Goal: Task Accomplishment & Management: Use online tool/utility

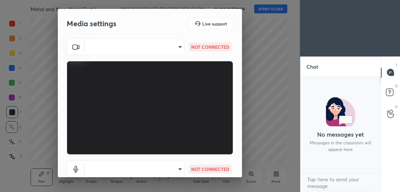
scroll to position [113, 78]
type input "feacf44b8995d66629f949e542a8ca85cb3a62bbab7293e7f3b75a0724a9180a"
type input "default"
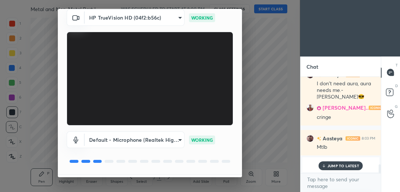
scroll to position [50, 0]
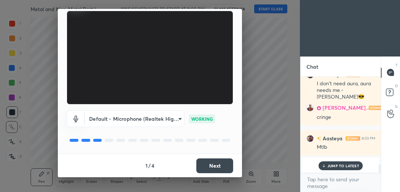
click at [224, 164] on button "Next" at bounding box center [214, 165] width 37 height 15
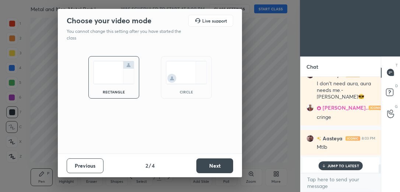
scroll to position [0, 0]
click at [207, 96] on div "circle" at bounding box center [186, 77] width 51 height 42
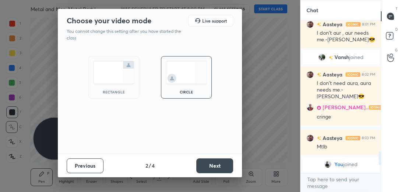
scroll to position [902, 0]
click at [217, 164] on button "Next" at bounding box center [214, 165] width 37 height 15
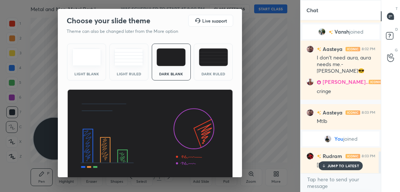
scroll to position [29, 0]
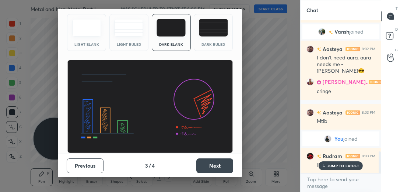
click at [214, 163] on button "Next" at bounding box center [214, 165] width 37 height 15
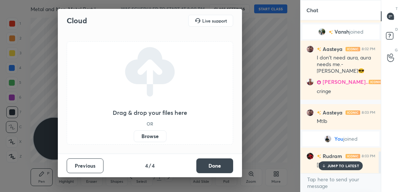
scroll to position [0, 0]
click at [214, 163] on button "Done" at bounding box center [214, 165] width 37 height 15
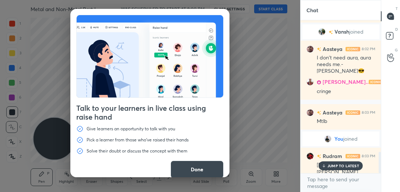
scroll to position [935, 0]
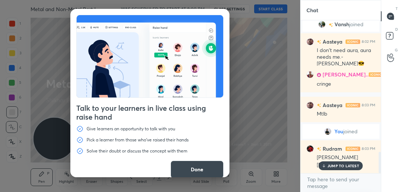
click at [191, 167] on button "Done" at bounding box center [197, 169] width 53 height 18
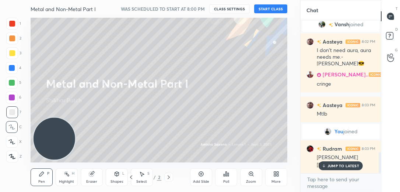
scroll to position [966, 0]
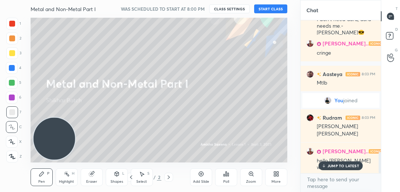
click at [273, 8] on button "START CLASS" at bounding box center [270, 8] width 33 height 9
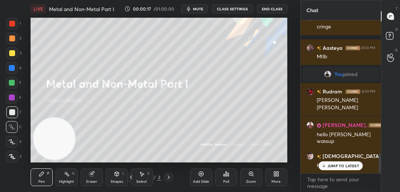
scroll to position [1017, 0]
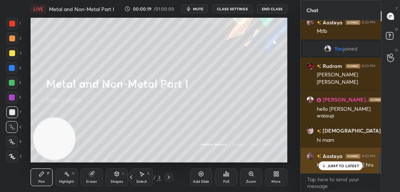
click at [329, 165] on p "JUMP TO LATEST" at bounding box center [344, 165] width 32 height 4
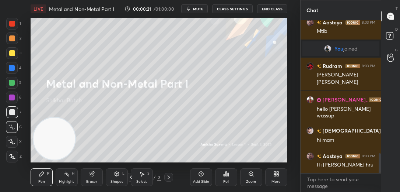
click at [202, 176] on div "Add Slide" at bounding box center [201, 177] width 22 height 18
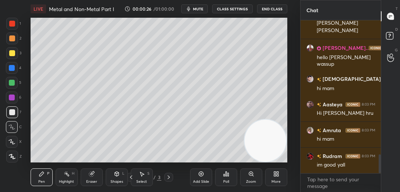
scroll to position [1095, 0]
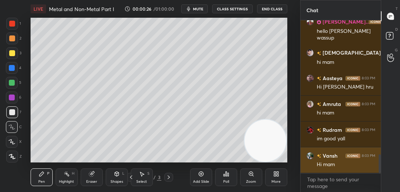
click at [329, 165] on div "Hi mam" at bounding box center [346, 164] width 59 height 7
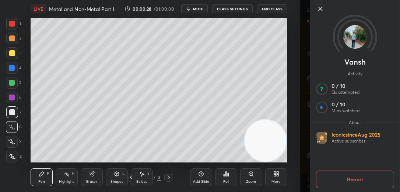
click at [319, 7] on icon at bounding box center [320, 8] width 9 height 9
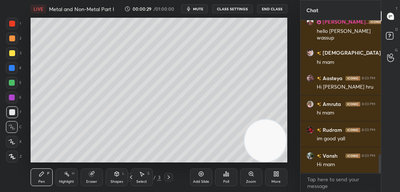
click at [10, 144] on icon at bounding box center [11, 141] width 7 height 5
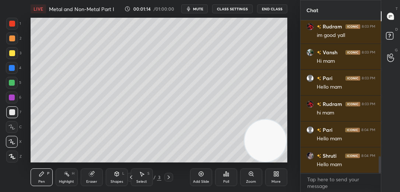
scroll to position [1216, 0]
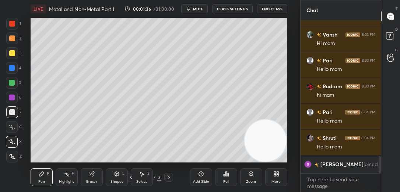
click at [16, 127] on div at bounding box center [12, 127] width 12 height 12
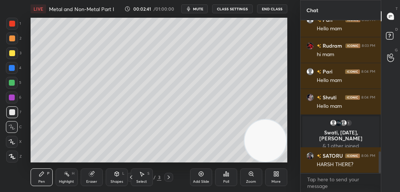
scroll to position [917, 0]
click at [203, 172] on icon at bounding box center [201, 173] width 5 height 5
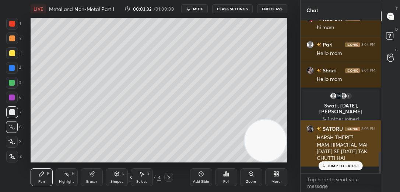
click at [338, 168] on div "JUMP TO LATEST" at bounding box center [341, 165] width 44 height 9
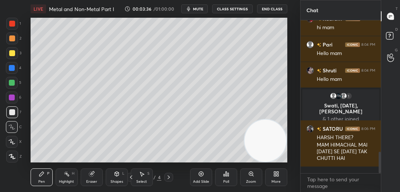
click at [91, 176] on icon at bounding box center [92, 174] width 6 height 6
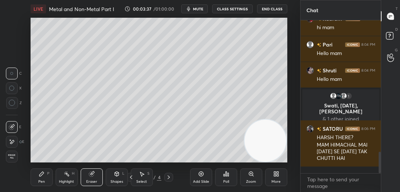
click at [12, 154] on span "Erase all" at bounding box center [11, 156] width 11 height 5
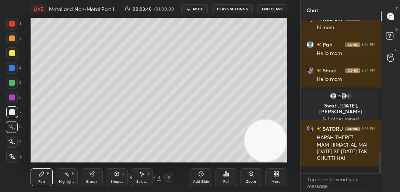
click at [15, 139] on icon at bounding box center [11, 141] width 7 height 5
click at [11, 83] on div at bounding box center [12, 83] width 6 height 6
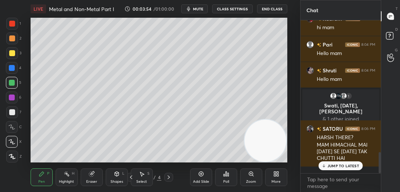
scroll to position [961, 0]
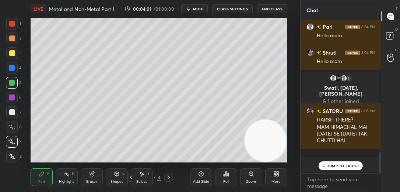
click at [342, 164] on p "JUMP TO LATEST" at bounding box center [344, 165] width 32 height 4
click at [16, 110] on div at bounding box center [12, 112] width 12 height 12
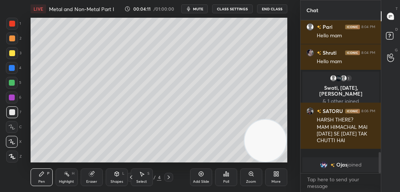
click at [129, 176] on icon at bounding box center [131, 177] width 6 height 6
click at [202, 175] on icon at bounding box center [201, 174] width 6 height 6
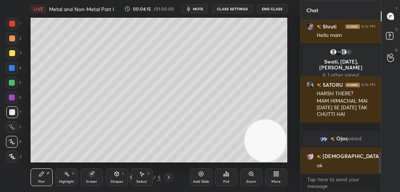
scroll to position [953, 0]
click at [15, 83] on div at bounding box center [12, 83] width 12 height 12
click at [16, 25] on div at bounding box center [12, 24] width 12 height 12
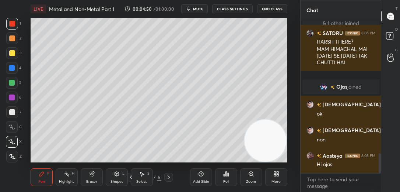
scroll to position [1023, 0]
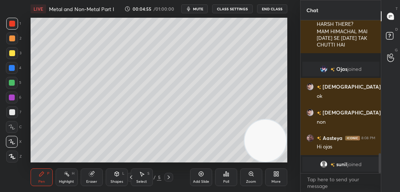
click at [102, 174] on div "Eraser" at bounding box center [92, 177] width 22 height 18
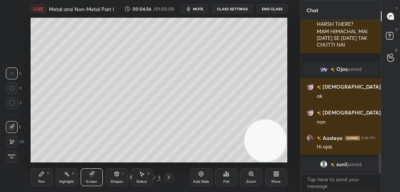
click at [13, 87] on icon at bounding box center [11, 87] width 5 height 5
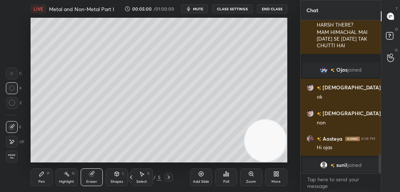
scroll to position [1049, 0]
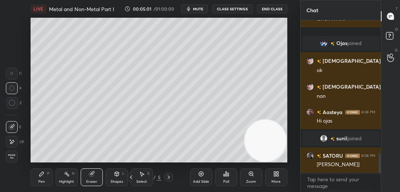
click at [46, 176] on div "Pen P" at bounding box center [42, 177] width 22 height 18
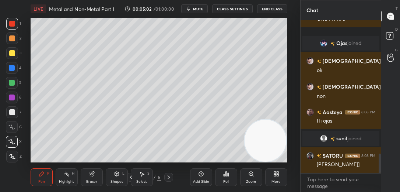
click at [172, 174] on div at bounding box center [168, 176] width 9 height 9
click at [15, 123] on div at bounding box center [12, 127] width 12 height 12
click at [13, 58] on div at bounding box center [12, 53] width 12 height 12
click at [13, 42] on div at bounding box center [12, 38] width 12 height 12
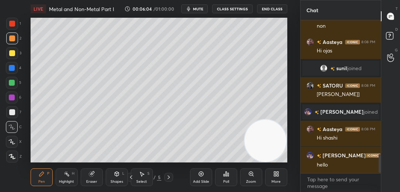
scroll to position [1110, 0]
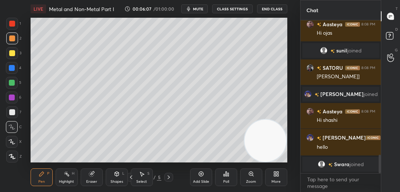
click at [288, 72] on div "Setting up your live class Poll for secs No correct answer Start poll" at bounding box center [159, 90] width 271 height 144
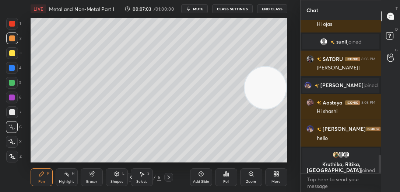
click at [287, 140] on div "Setting up your live class Poll for secs No correct answer Start poll" at bounding box center [159, 90] width 271 height 144
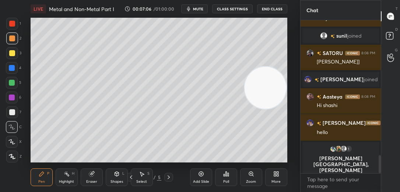
click at [10, 144] on div at bounding box center [12, 142] width 12 height 12
click at [11, 116] on div at bounding box center [12, 112] width 12 height 12
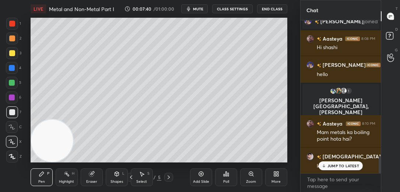
scroll to position [1207, 0]
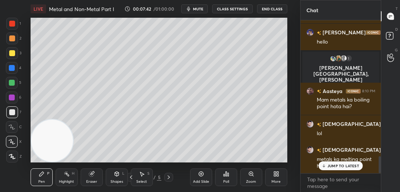
click at [333, 165] on p "JUMP TO LATEST" at bounding box center [344, 165] width 32 height 4
click at [170, 177] on icon at bounding box center [169, 177] width 6 height 6
click at [171, 174] on div at bounding box center [168, 176] width 9 height 9
click at [202, 169] on div "Add Slide" at bounding box center [201, 177] width 22 height 18
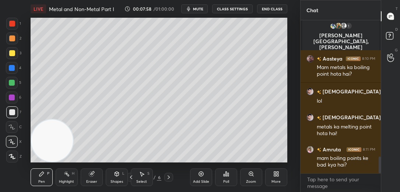
click at [15, 40] on div at bounding box center [12, 38] width 12 height 12
click at [17, 125] on div at bounding box center [12, 127] width 12 height 12
click at [13, 70] on div at bounding box center [12, 68] width 6 height 6
click at [10, 112] on div at bounding box center [12, 112] width 6 height 6
click at [8, 98] on div at bounding box center [12, 97] width 12 height 12
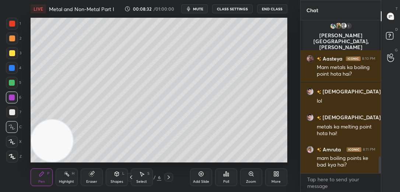
click at [11, 140] on icon at bounding box center [11, 141] width 7 height 5
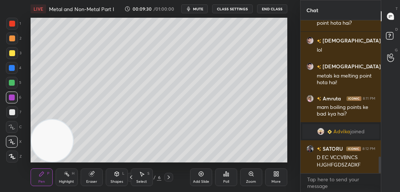
scroll to position [1244, 0]
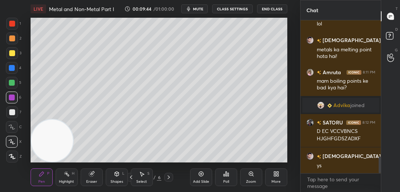
click at [202, 10] on span "mute" at bounding box center [198, 8] width 10 height 5
click at [274, 9] on button "End Class" at bounding box center [272, 8] width 30 height 9
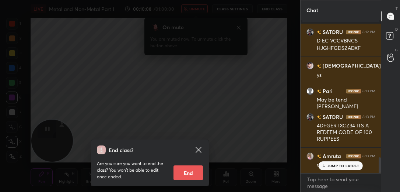
scroll to position [1360, 0]
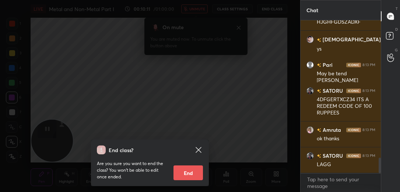
click at [198, 148] on icon at bounding box center [199, 150] width 6 height 6
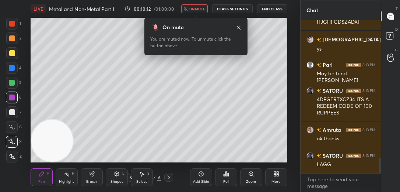
click at [202, 10] on span "unmute" at bounding box center [197, 8] width 16 height 5
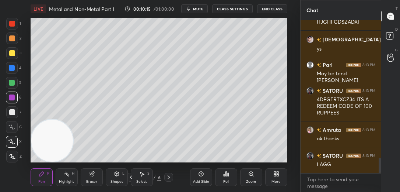
click at [130, 176] on icon at bounding box center [131, 177] width 6 height 6
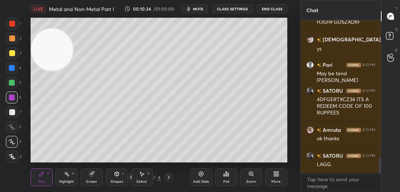
click at [167, 177] on icon at bounding box center [169, 177] width 6 height 6
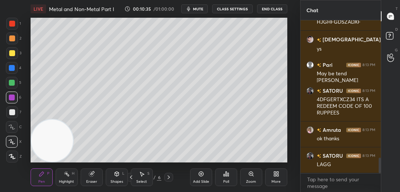
click at [201, 175] on icon at bounding box center [201, 174] width 6 height 6
click at [14, 112] on div at bounding box center [12, 112] width 6 height 6
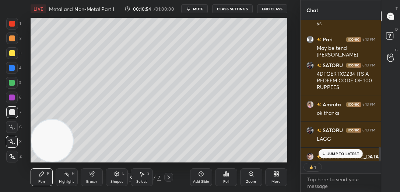
scroll to position [2, 2]
click at [332, 151] on p "JUMP TO LATEST" at bounding box center [344, 153] width 32 height 4
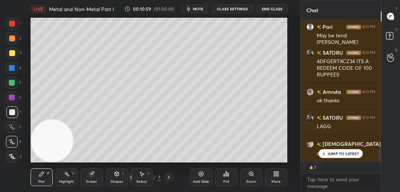
scroll to position [1423, 0]
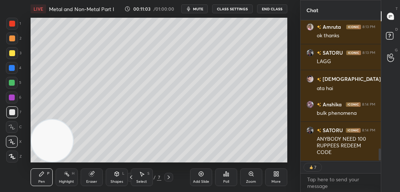
click at [329, 150] on div "SATORU 8:13 PM 4DFGERTXCZ34 ITS A REDEEM CODE OF 100 RUPPEES [PERSON_NAME] 8:13…" at bounding box center [341, 90] width 81 height 140
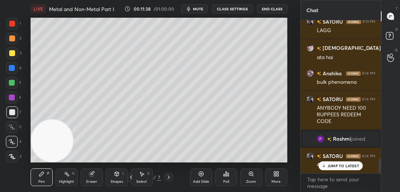
scroll to position [1449, 0]
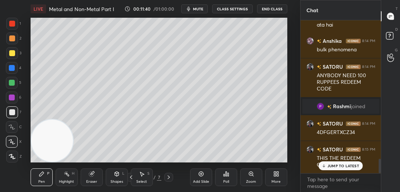
click at [90, 183] on div "Eraser" at bounding box center [91, 181] width 11 height 4
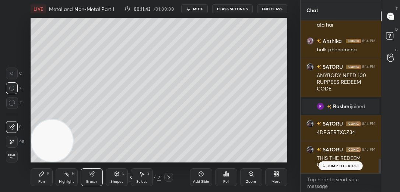
click at [41, 176] on icon at bounding box center [41, 173] width 4 height 4
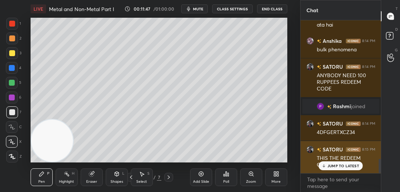
click at [330, 165] on p "JUMP TO LATEST" at bounding box center [344, 165] width 32 height 4
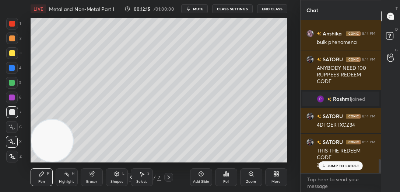
scroll to position [1508, 0]
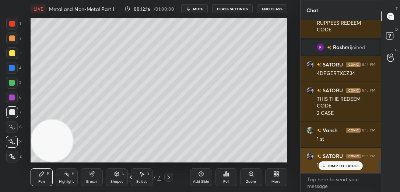
click at [336, 168] on div "JUMP TO LATEST" at bounding box center [341, 165] width 44 height 9
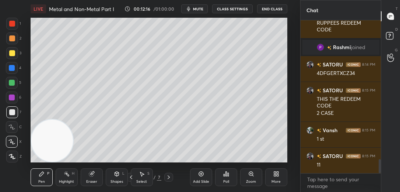
click at [232, 178] on div "Poll" at bounding box center [226, 177] width 22 height 18
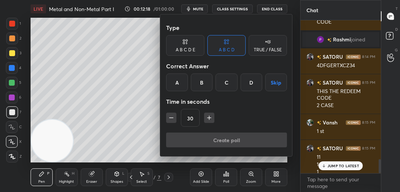
click at [175, 86] on div "A" at bounding box center [177, 82] width 22 height 18
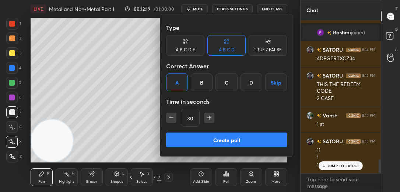
click at [206, 139] on button "Create poll" at bounding box center [226, 139] width 121 height 15
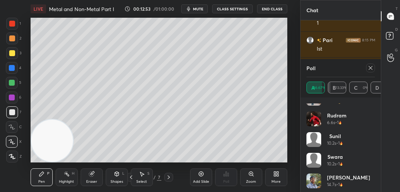
scroll to position [180, 0]
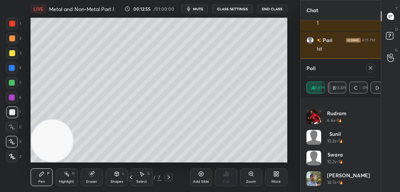
click at [369, 66] on icon at bounding box center [371, 68] width 6 height 6
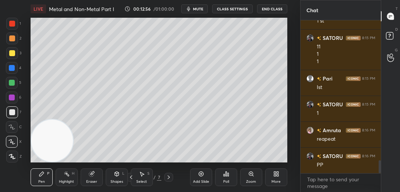
scroll to position [0, 0]
click at [270, 10] on button "End Class" at bounding box center [272, 8] width 30 height 9
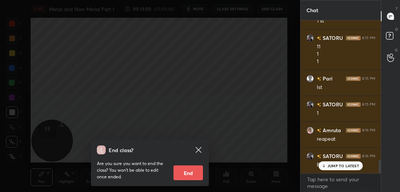
click at [333, 167] on p "JUMP TO LATEST" at bounding box center [344, 165] width 32 height 4
click at [200, 150] on icon at bounding box center [198, 149] width 9 height 9
click at [198, 151] on icon at bounding box center [198, 149] width 9 height 9
click at [200, 149] on icon at bounding box center [198, 149] width 9 height 9
click at [201, 150] on icon at bounding box center [198, 149] width 9 height 9
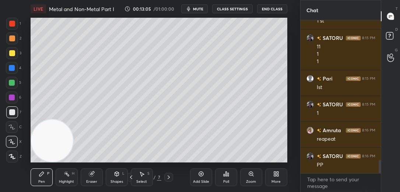
click at [131, 177] on icon at bounding box center [131, 177] width 6 height 6
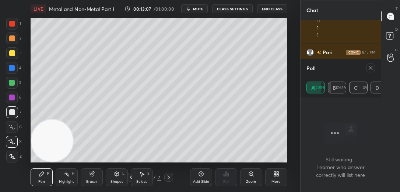
scroll to position [131, 78]
click at [167, 177] on icon at bounding box center [169, 177] width 6 height 6
click at [167, 176] on icon at bounding box center [169, 177] width 6 height 6
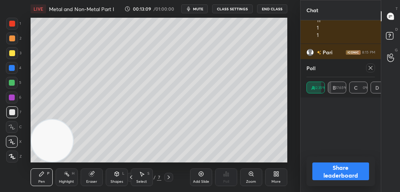
click at [369, 68] on icon at bounding box center [371, 68] width 6 height 6
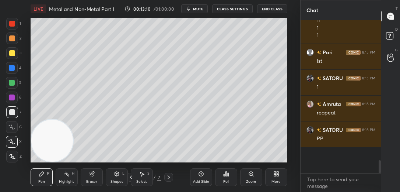
scroll to position [169, 78]
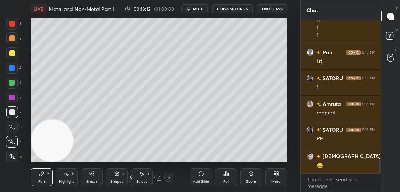
click at [11, 84] on div at bounding box center [12, 83] width 6 height 6
click at [171, 175] on icon at bounding box center [169, 177] width 6 height 6
click at [169, 177] on icon at bounding box center [169, 177] width 6 height 6
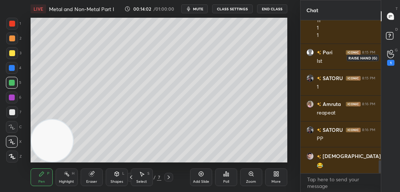
click at [391, 53] on icon at bounding box center [390, 54] width 7 height 8
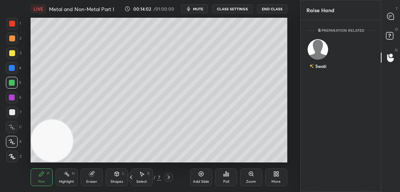
scroll to position [2, 2]
click at [384, 15] on div at bounding box center [391, 16] width 15 height 13
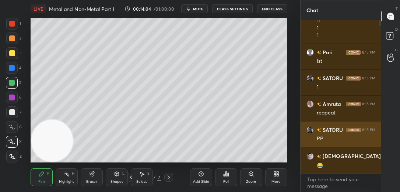
scroll to position [150, 78]
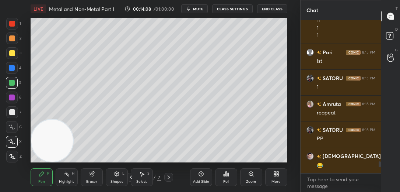
click at [131, 176] on icon at bounding box center [131, 177] width 6 height 6
click at [14, 112] on div at bounding box center [12, 112] width 6 height 6
click at [13, 81] on div at bounding box center [12, 83] width 6 height 6
click at [129, 176] on icon at bounding box center [131, 177] width 6 height 6
click at [391, 56] on circle at bounding box center [391, 55] width 3 height 3
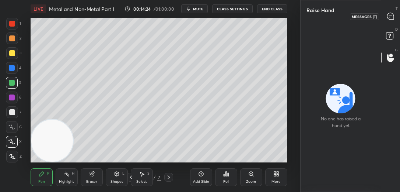
click at [388, 19] on icon at bounding box center [391, 17] width 8 height 8
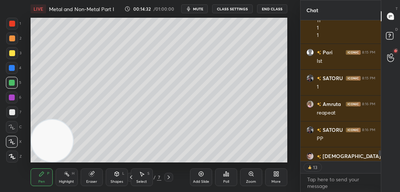
scroll to position [1863, 0]
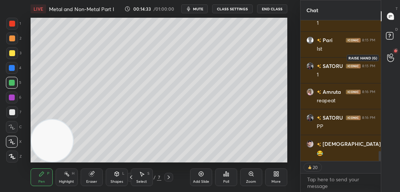
click at [389, 57] on icon at bounding box center [390, 57] width 7 height 8
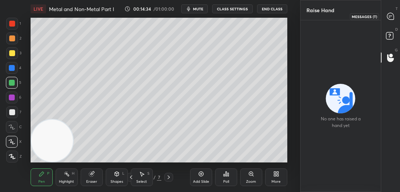
click at [387, 16] on icon at bounding box center [390, 16] width 7 height 7
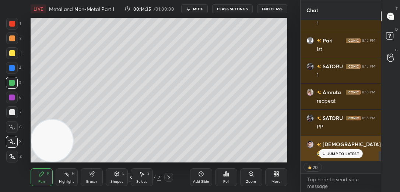
scroll to position [138, 78]
click at [342, 152] on p "JUMP TO LATEST" at bounding box center [344, 153] width 32 height 4
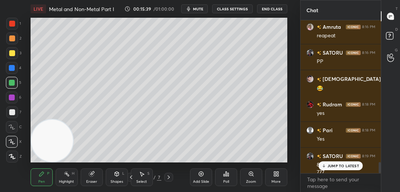
scroll to position [1935, 0]
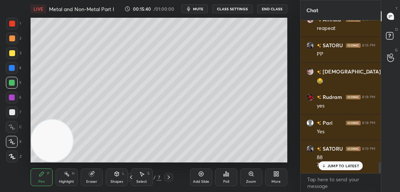
click at [334, 165] on p "JUMP TO LATEST" at bounding box center [344, 165] width 32 height 4
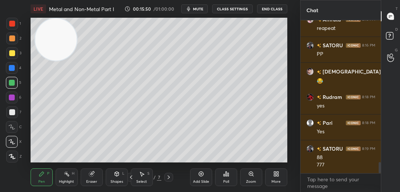
click at [169, 179] on icon at bounding box center [169, 177] width 6 height 6
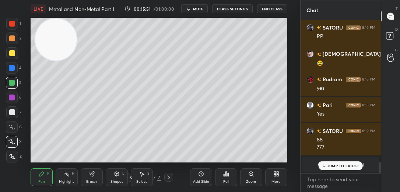
click at [206, 175] on div "Add Slide" at bounding box center [201, 177] width 22 height 18
click at [336, 165] on p "JUMP TO LATEST" at bounding box center [344, 165] width 32 height 4
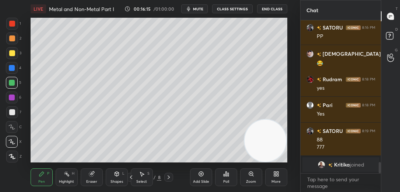
click at [15, 57] on div at bounding box center [12, 53] width 12 height 12
click at [14, 109] on div at bounding box center [12, 112] width 6 height 6
click at [15, 56] on div at bounding box center [12, 53] width 12 height 12
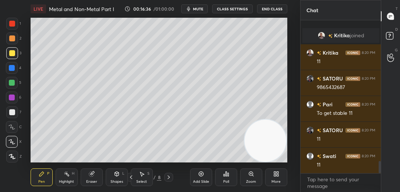
scroll to position [1774, 0]
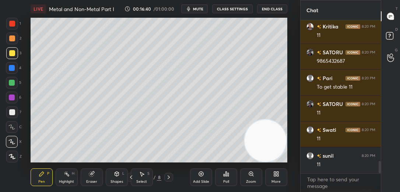
click at [15, 84] on div at bounding box center [12, 83] width 12 height 12
click at [228, 9] on button "CLASS SETTINGS" at bounding box center [232, 8] width 41 height 9
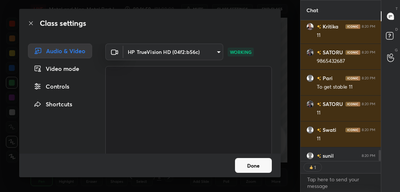
click at [262, 167] on button "Done" at bounding box center [253, 165] width 37 height 15
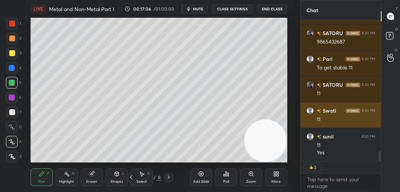
scroll to position [1820, 0]
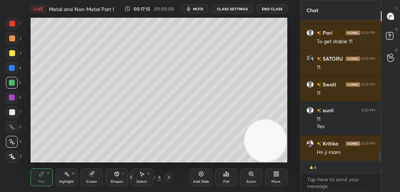
click at [11, 34] on div at bounding box center [12, 38] width 12 height 12
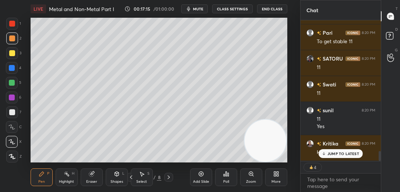
scroll to position [1845, 0]
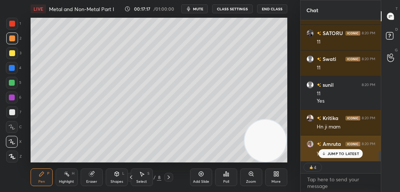
click at [333, 153] on p "JUMP TO LATEST" at bounding box center [344, 153] width 32 height 4
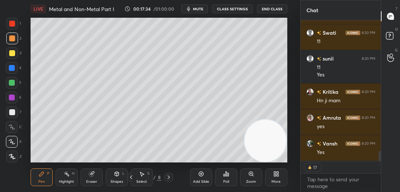
click at [195, 177] on div "Add Slide" at bounding box center [201, 177] width 22 height 18
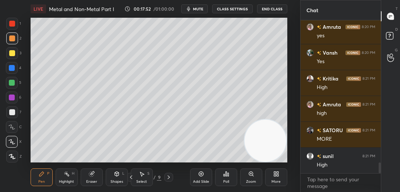
scroll to position [1988, 0]
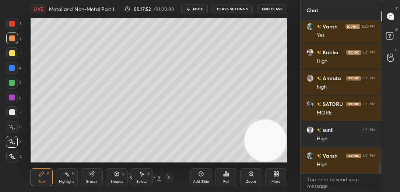
click at [230, 176] on div "Poll" at bounding box center [226, 177] width 22 height 18
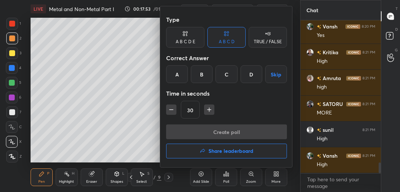
click at [181, 76] on div "A" at bounding box center [177, 74] width 22 height 18
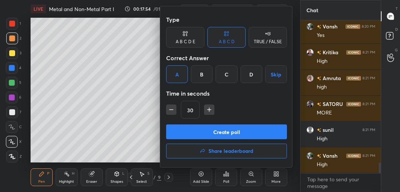
click at [204, 130] on button "Create poll" at bounding box center [226, 131] width 121 height 15
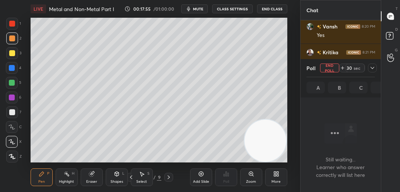
scroll to position [131, 78]
click at [205, 9] on button "mute" at bounding box center [194, 8] width 27 height 9
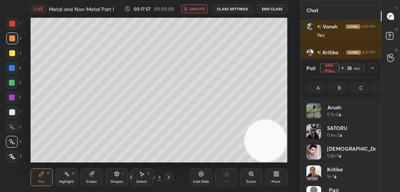
scroll to position [86, 66]
click at [201, 11] on button "unmute" at bounding box center [194, 8] width 27 height 9
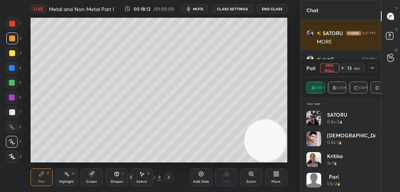
scroll to position [13, 0]
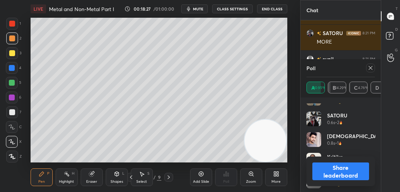
click at [368, 68] on icon at bounding box center [371, 68] width 6 height 6
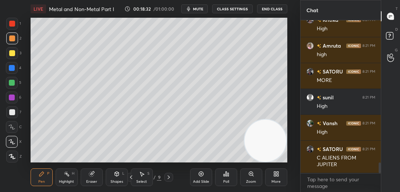
scroll to position [2046, 0]
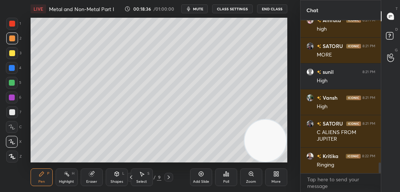
click at [228, 175] on icon at bounding box center [228, 173] width 1 height 3
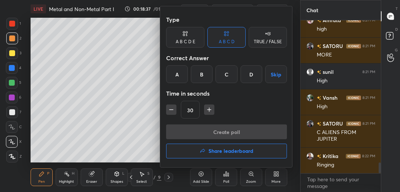
click at [180, 77] on div "A" at bounding box center [177, 74] width 22 height 18
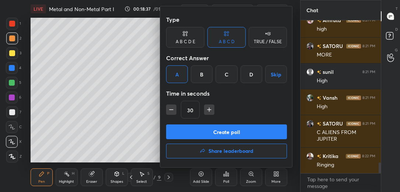
click at [199, 131] on button "Create poll" at bounding box center [226, 131] width 121 height 15
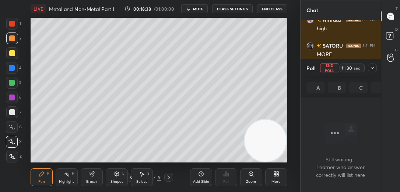
scroll to position [2, 2]
click at [190, 8] on icon "button" at bounding box center [188, 9] width 3 height 4
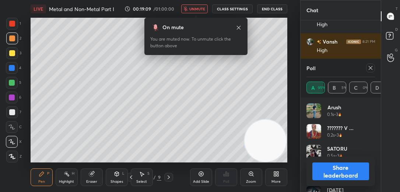
scroll to position [2128, 0]
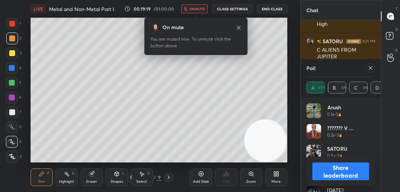
click at [200, 10] on span "unmute" at bounding box center [197, 8] width 16 height 5
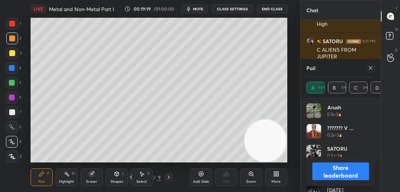
click at [373, 71] on div at bounding box center [370, 67] width 9 height 9
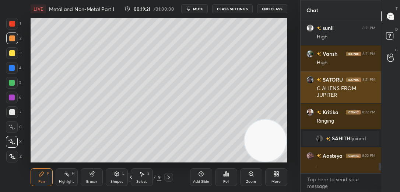
scroll to position [2, 2]
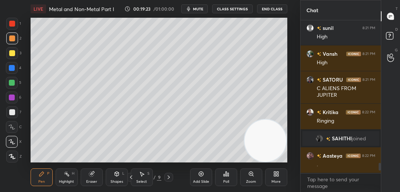
click at [18, 54] on div "3" at bounding box center [13, 53] width 15 height 12
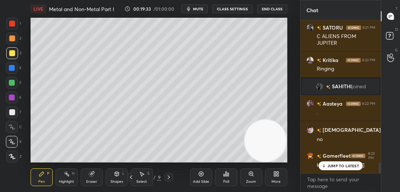
click at [195, 9] on span "mute" at bounding box center [198, 8] width 10 height 5
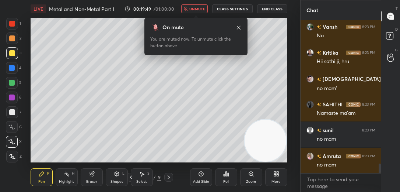
scroll to position [2322, 0]
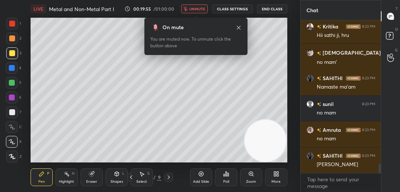
click at [199, 7] on span "unmute" at bounding box center [197, 8] width 16 height 5
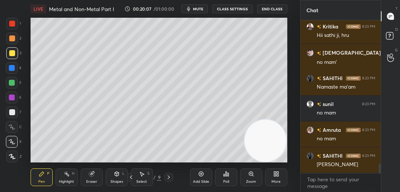
scroll to position [2330, 0]
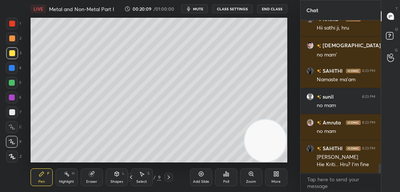
click at [206, 179] on div "Add Slide" at bounding box center [201, 181] width 16 height 4
click at [10, 23] on div at bounding box center [12, 24] width 6 height 6
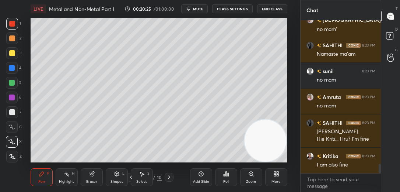
scroll to position [2381, 0]
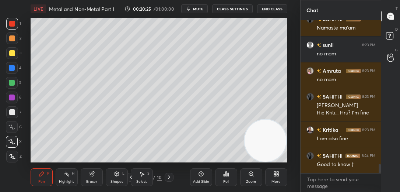
click at [12, 112] on div at bounding box center [12, 112] width 6 height 6
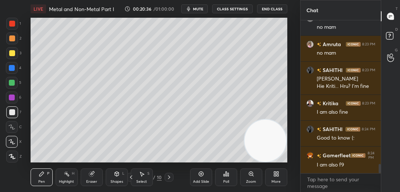
scroll to position [2433, 0]
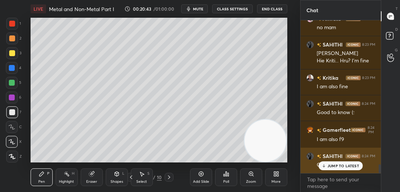
click at [347, 165] on p "JUMP TO LATEST" at bounding box center [344, 165] width 32 height 4
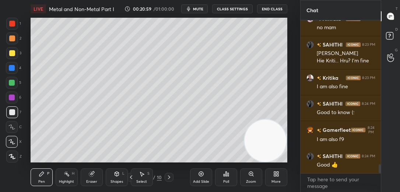
click at [11, 56] on div at bounding box center [12, 53] width 6 height 6
click at [13, 128] on icon at bounding box center [11, 126] width 7 height 5
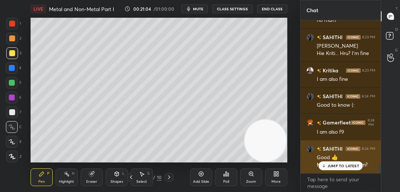
click at [333, 165] on p "JUMP TO LATEST" at bounding box center [344, 165] width 32 height 4
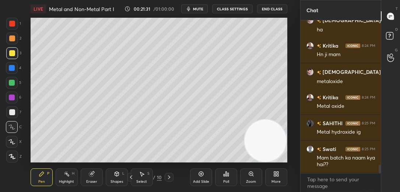
scroll to position [2620, 0]
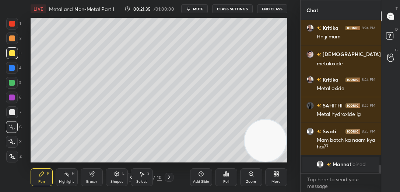
click at [10, 97] on div at bounding box center [12, 97] width 6 height 6
click at [14, 140] on icon at bounding box center [11, 141] width 7 height 5
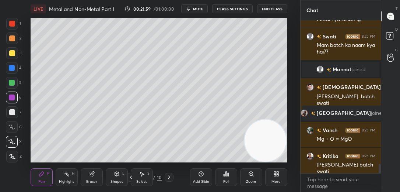
scroll to position [2414, 0]
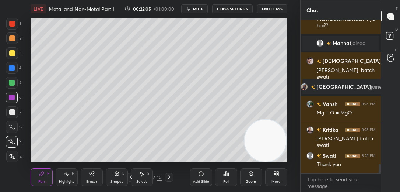
click at [13, 109] on div at bounding box center [12, 112] width 12 height 12
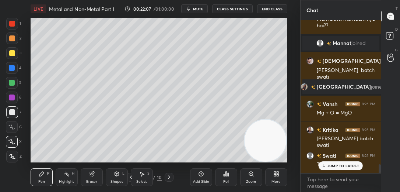
scroll to position [2439, 0]
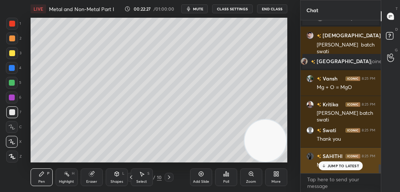
click at [336, 167] on p "JUMP TO LATEST" at bounding box center [344, 165] width 32 height 4
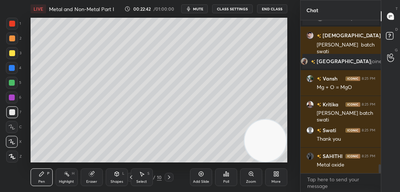
scroll to position [2465, 0]
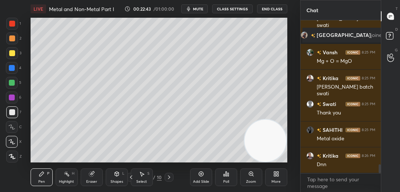
click at [200, 174] on icon at bounding box center [201, 174] width 6 height 6
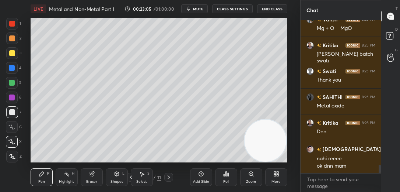
scroll to position [2538, 0]
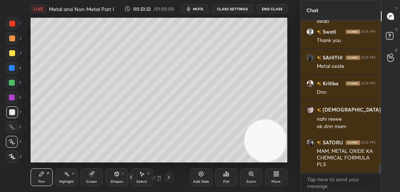
click at [169, 173] on div at bounding box center [168, 176] width 9 height 9
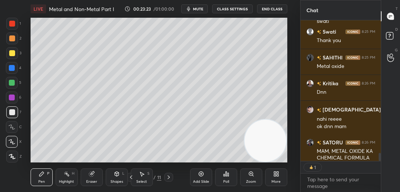
scroll to position [2, 2]
click at [15, 38] on div at bounding box center [12, 38] width 12 height 12
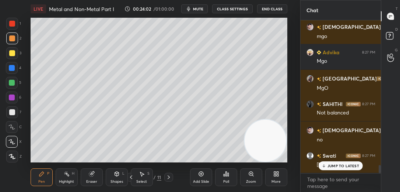
scroll to position [2724, 0]
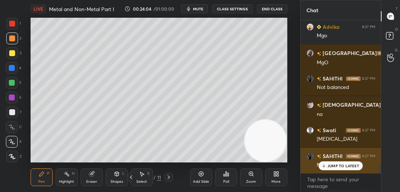
click at [333, 167] on p "JUMP TO LATEST" at bounding box center [344, 165] width 32 height 4
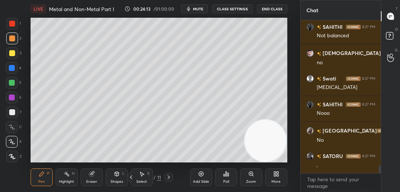
scroll to position [2801, 0]
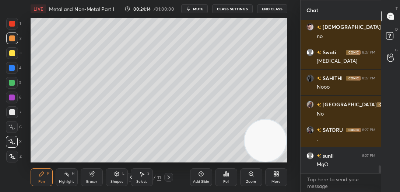
click at [13, 71] on div at bounding box center [12, 68] width 12 height 12
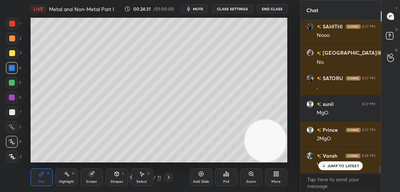
scroll to position [2878, 0]
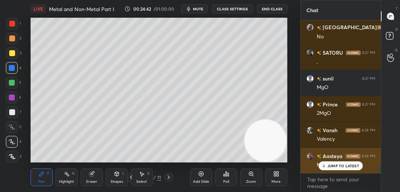
click at [335, 163] on p "JUMP TO LATEST" at bounding box center [344, 165] width 32 height 4
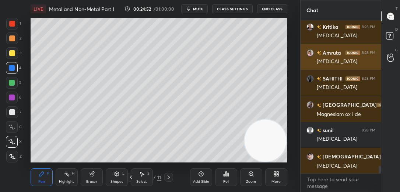
scroll to position [3059, 0]
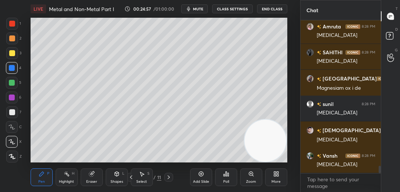
click at [209, 175] on div "Add Slide" at bounding box center [201, 177] width 22 height 18
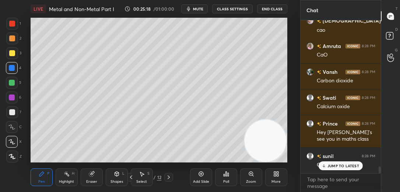
scroll to position [3349, 0]
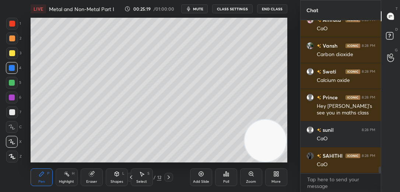
click at [13, 55] on div at bounding box center [12, 53] width 6 height 6
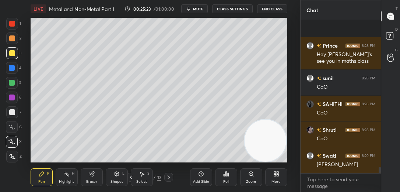
scroll to position [3466, 0]
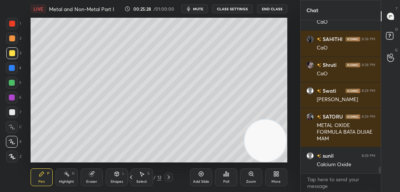
click at [202, 171] on icon at bounding box center [201, 173] width 5 height 5
click at [15, 128] on div at bounding box center [12, 127] width 12 height 12
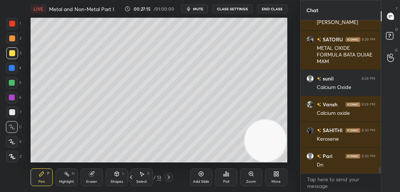
scroll to position [3569, 0]
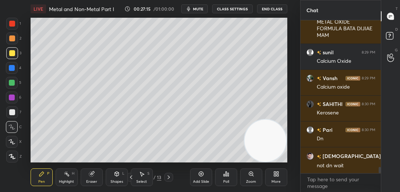
click at [202, 9] on span "mute" at bounding box center [198, 8] width 10 height 5
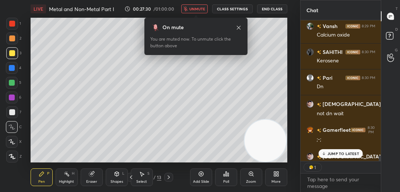
scroll to position [2, 2]
click at [202, 11] on button "unmute" at bounding box center [194, 8] width 27 height 9
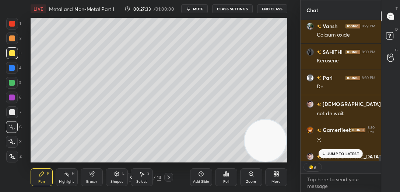
click at [343, 152] on p "JUMP TO LATEST" at bounding box center [344, 153] width 32 height 4
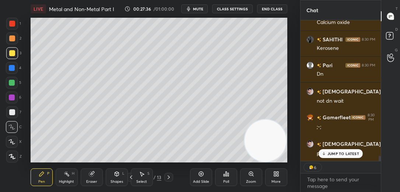
scroll to position [3659, 0]
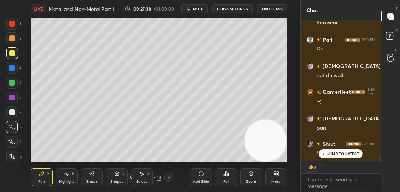
click at [325, 151] on icon at bounding box center [324, 153] width 5 height 4
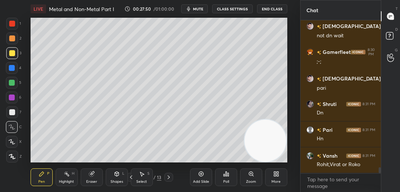
scroll to position [3724, 0]
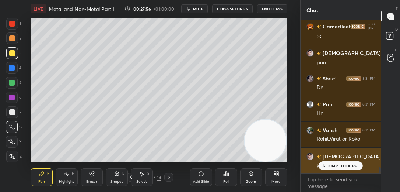
click at [325, 166] on icon at bounding box center [324, 165] width 5 height 4
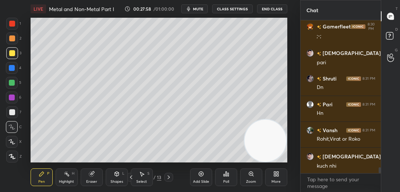
scroll to position [3750, 0]
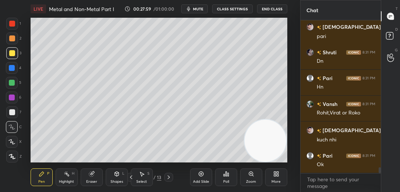
click at [13, 112] on div at bounding box center [12, 112] width 6 height 6
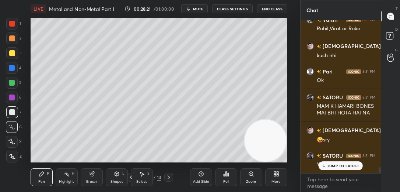
scroll to position [3860, 0]
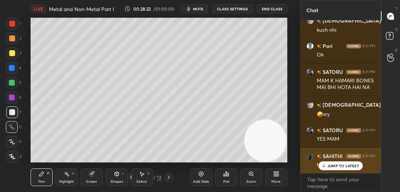
click at [345, 165] on p "JUMP TO LATEST" at bounding box center [344, 165] width 32 height 4
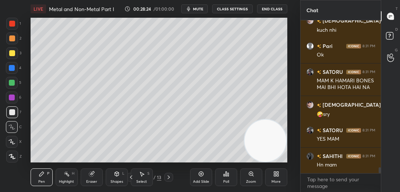
click at [211, 178] on div "Add Slide" at bounding box center [201, 177] width 22 height 18
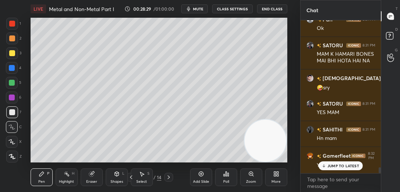
click at [338, 165] on p "JUMP TO LATEST" at bounding box center [344, 165] width 32 height 4
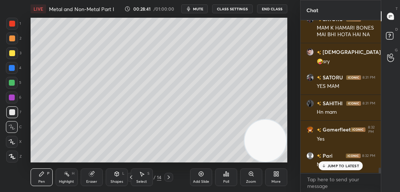
scroll to position [3938, 0]
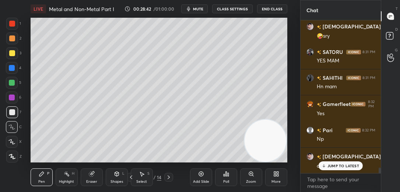
click at [15, 56] on div at bounding box center [12, 53] width 12 height 12
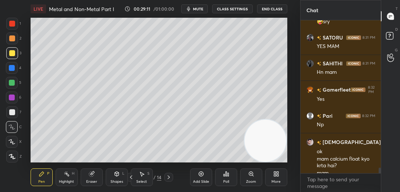
scroll to position [3960, 0]
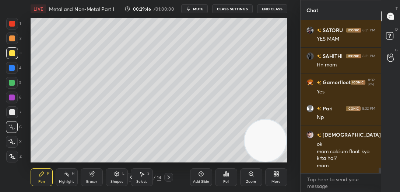
click at [14, 141] on icon at bounding box center [11, 141] width 7 height 5
click at [16, 109] on div at bounding box center [12, 112] width 12 height 12
click at [12, 85] on div at bounding box center [12, 83] width 12 height 12
click at [12, 71] on div at bounding box center [12, 68] width 12 height 12
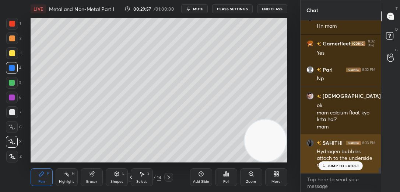
click at [335, 165] on p "JUMP TO LATEST" at bounding box center [344, 165] width 32 height 4
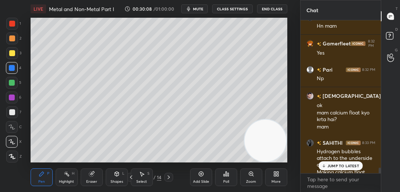
scroll to position [4006, 0]
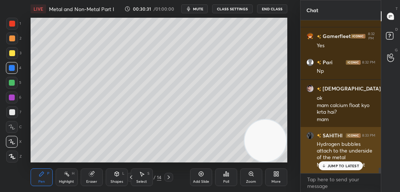
click at [337, 164] on p "JUMP TO LATEST" at bounding box center [344, 165] width 32 height 4
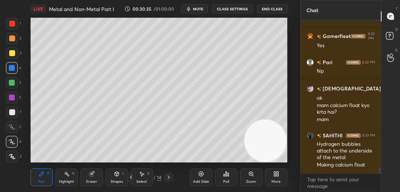
click at [14, 112] on div at bounding box center [12, 112] width 6 height 6
click at [16, 130] on div at bounding box center [12, 127] width 12 height 12
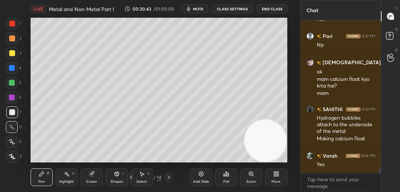
click at [246, 7] on button "CLASS SETTINGS" at bounding box center [232, 8] width 41 height 9
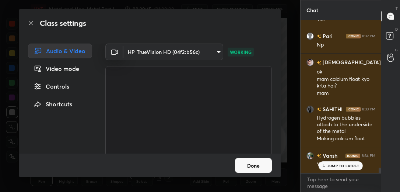
scroll to position [4070, 0]
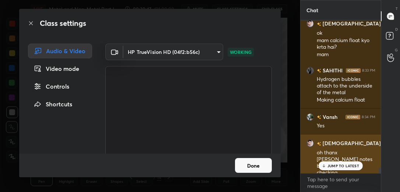
click at [335, 168] on div "JUMP TO LATEST" at bounding box center [341, 165] width 44 height 9
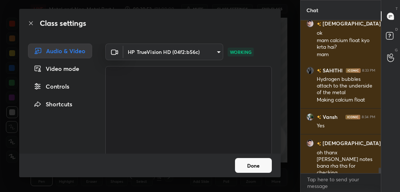
scroll to position [4097, 0]
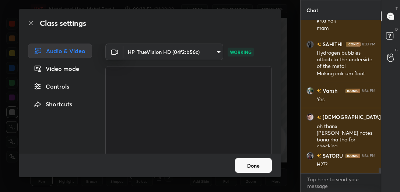
click at [246, 164] on button "Done" at bounding box center [253, 165] width 37 height 15
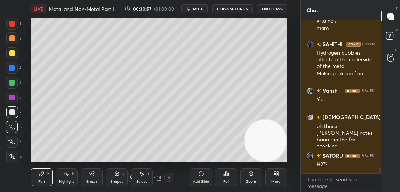
click at [15, 143] on icon at bounding box center [12, 141] width 6 height 4
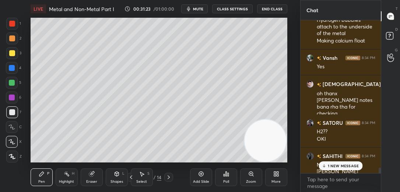
scroll to position [4156, 0]
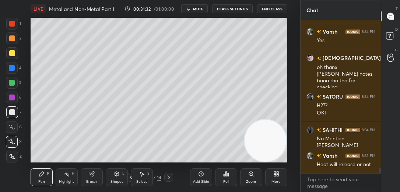
click at [199, 175] on icon at bounding box center [201, 174] width 6 height 6
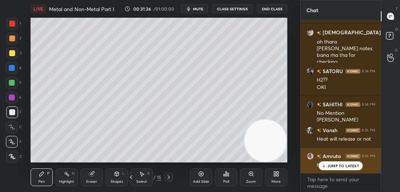
click at [330, 163] on p "JUMP TO LATEST" at bounding box center [344, 165] width 32 height 4
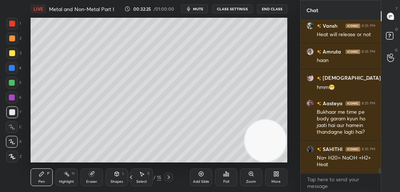
scroll to position [4311, 0]
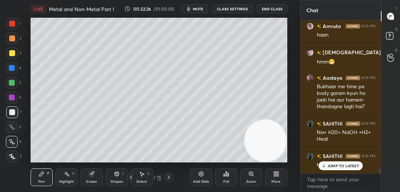
click at [324, 165] on icon at bounding box center [324, 165] width 0 height 3
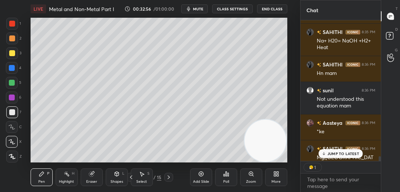
scroll to position [2, 2]
click at [336, 153] on p "JUMP TO LATEST" at bounding box center [344, 153] width 32 height 4
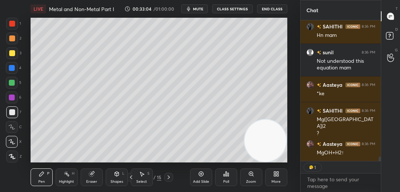
scroll to position [4466, 0]
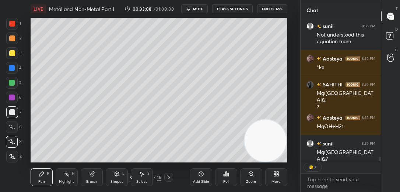
click at [199, 172] on icon at bounding box center [201, 173] width 5 height 5
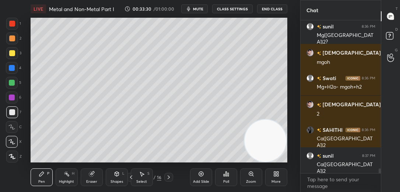
scroll to position [4583, 0]
click at [201, 177] on div "Add Slide" at bounding box center [201, 177] width 22 height 18
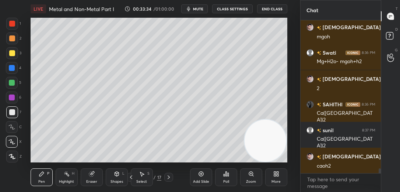
scroll to position [4634, 0]
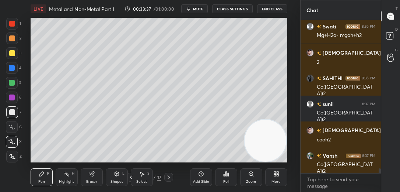
click at [11, 40] on div at bounding box center [12, 38] width 6 height 6
click at [13, 112] on div at bounding box center [12, 112] width 6 height 6
click at [13, 126] on icon at bounding box center [11, 126] width 7 height 5
click at [9, 143] on icon at bounding box center [11, 141] width 7 height 5
click at [14, 109] on div at bounding box center [12, 112] width 6 height 6
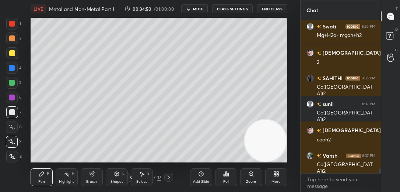
click at [14, 100] on div at bounding box center [12, 97] width 12 height 12
click at [13, 47] on div at bounding box center [12, 53] width 12 height 12
click at [233, 10] on button "CLASS SETTINGS" at bounding box center [232, 8] width 41 height 9
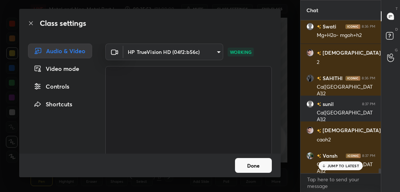
scroll to position [4660, 0]
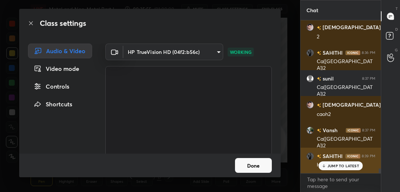
click at [332, 167] on p "JUMP TO LATEST" at bounding box center [344, 165] width 32 height 4
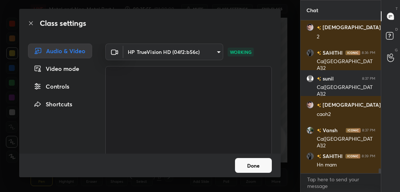
scroll to position [4686, 0]
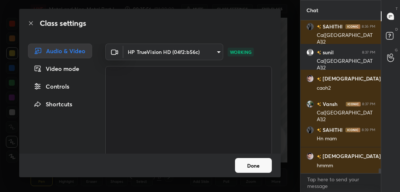
click at [249, 164] on button "Done" at bounding box center [253, 165] width 37 height 15
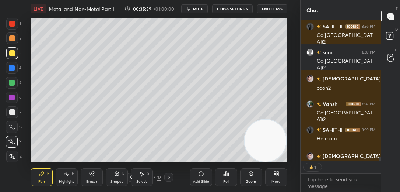
scroll to position [2, 2]
click at [202, 175] on icon at bounding box center [201, 174] width 6 height 6
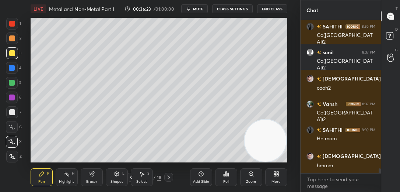
scroll to position [4711, 0]
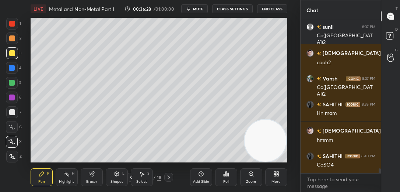
click at [15, 66] on div at bounding box center [12, 68] width 12 height 12
click at [15, 126] on icon at bounding box center [11, 126] width 7 height 5
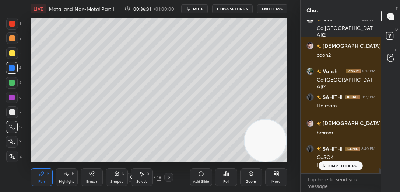
scroll to position [4751, 0]
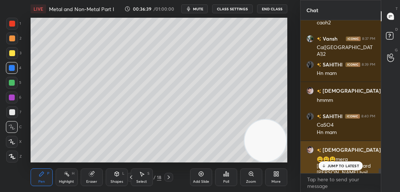
click at [340, 168] on div "JUMP TO LATEST" at bounding box center [341, 165] width 44 height 9
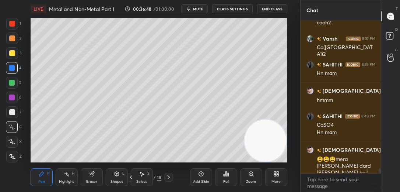
click at [15, 145] on div at bounding box center [12, 142] width 12 height 12
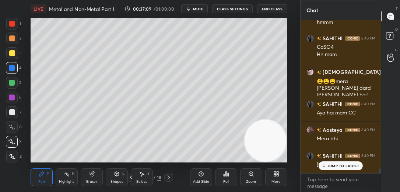
scroll to position [4854, 0]
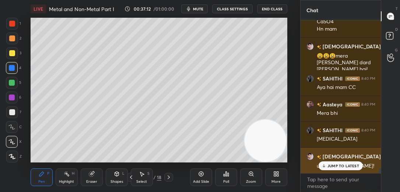
click at [335, 167] on p "JUMP TO LATEST" at bounding box center [344, 165] width 32 height 4
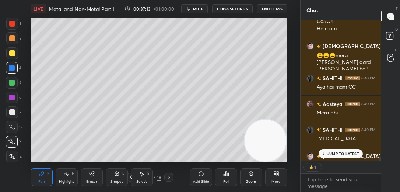
scroll to position [2, 2]
click at [326, 152] on icon at bounding box center [324, 153] width 5 height 4
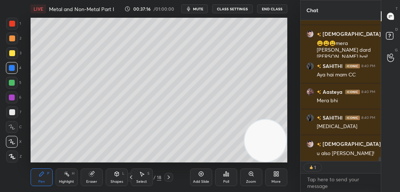
click at [199, 174] on icon at bounding box center [201, 174] width 6 height 6
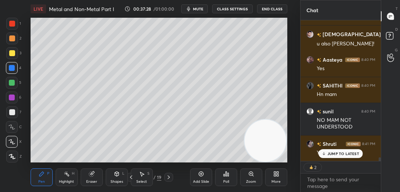
scroll to position [4965, 0]
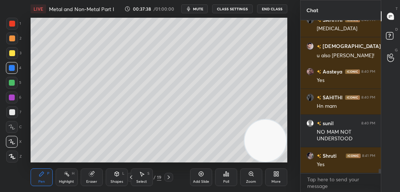
click at [211, 175] on div "Add Slide" at bounding box center [201, 177] width 22 height 18
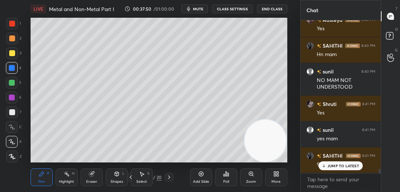
scroll to position [5042, 0]
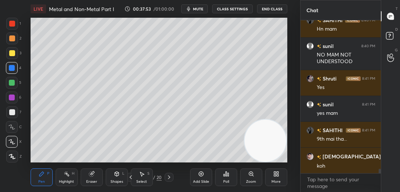
click at [329, 187] on div "KSO4" at bounding box center [346, 190] width 59 height 7
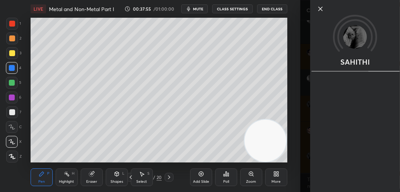
click at [322, 10] on icon at bounding box center [320, 8] width 9 height 9
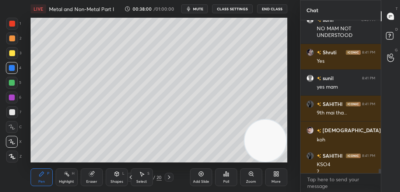
scroll to position [5075, 0]
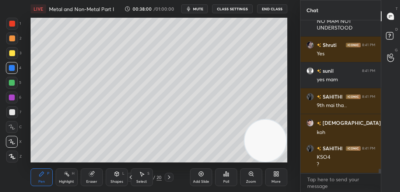
click at [13, 113] on div at bounding box center [12, 112] width 6 height 6
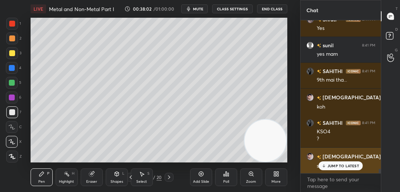
click at [336, 164] on p "JUMP TO LATEST" at bounding box center [344, 165] width 32 height 4
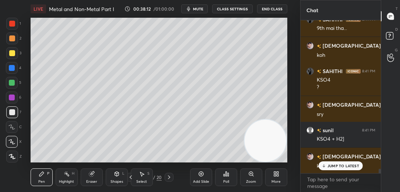
scroll to position [5178, 0]
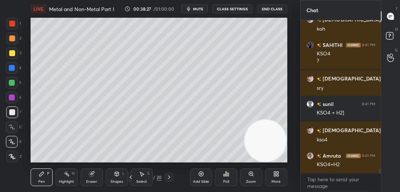
click at [234, 177] on div "Poll" at bounding box center [226, 177] width 22 height 18
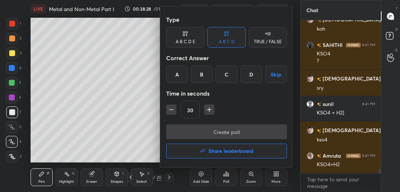
click at [232, 76] on div "C" at bounding box center [227, 74] width 22 height 18
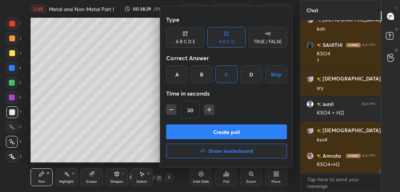
click at [234, 134] on button "Create poll" at bounding box center [226, 131] width 121 height 15
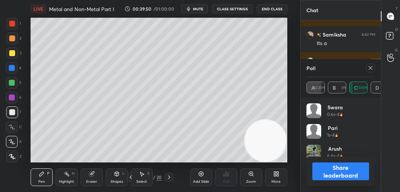
scroll to position [5487, 0]
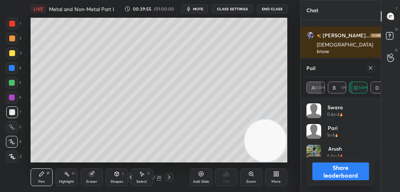
click at [367, 71] on div at bounding box center [370, 67] width 9 height 9
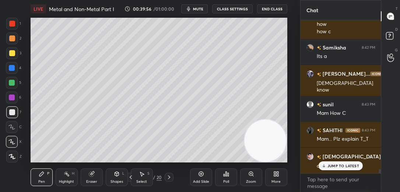
scroll to position [5448, 0]
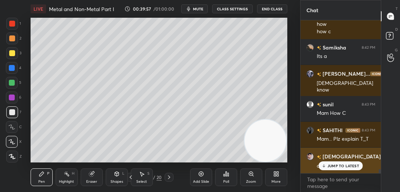
click at [342, 166] on p "JUMP TO LATEST" at bounding box center [344, 165] width 32 height 4
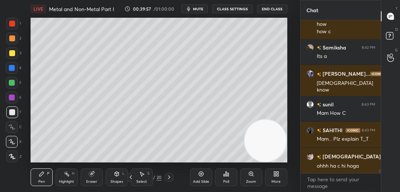
scroll to position [5474, 0]
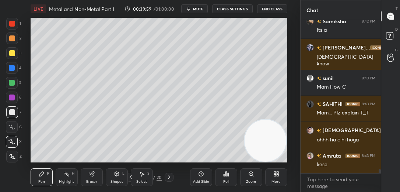
click at [15, 111] on div at bounding box center [12, 112] width 12 height 12
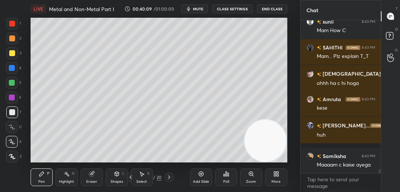
scroll to position [5557, 0]
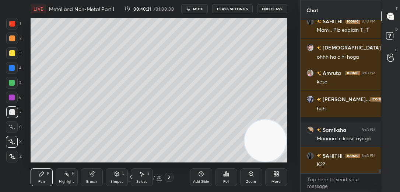
click at [90, 171] on icon at bounding box center [92, 174] width 6 height 6
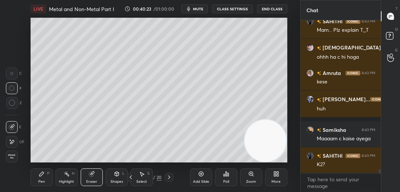
click at [29, 180] on div "LIVE Metal and Non-Metal Part I 00:40:23 / 01:00:00 mute CLASS SETTINGS End Cla…" at bounding box center [159, 96] width 271 height 192
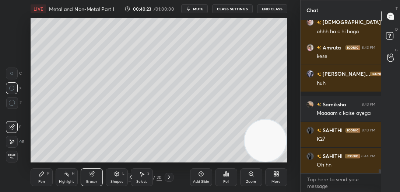
click at [49, 178] on div "Pen P" at bounding box center [42, 177] width 22 height 18
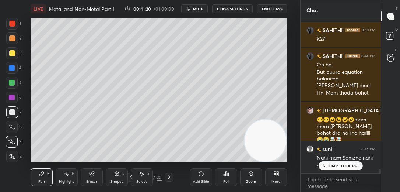
scroll to position [5708, 0]
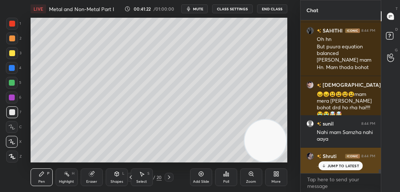
click at [331, 165] on p "JUMP TO LATEST" at bounding box center [344, 165] width 32 height 4
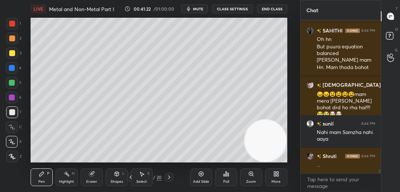
click at [200, 176] on icon at bounding box center [201, 174] width 6 height 6
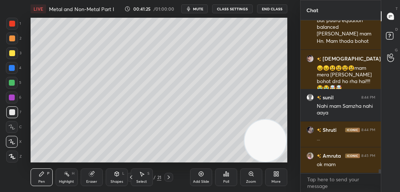
scroll to position [5765, 0]
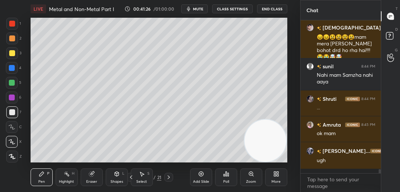
click at [10, 43] on div at bounding box center [12, 38] width 12 height 12
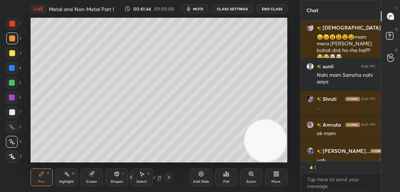
scroll to position [2, 2]
click at [15, 128] on div at bounding box center [12, 127] width 12 height 12
click at [11, 117] on div at bounding box center [12, 112] width 12 height 12
click at [8, 48] on div at bounding box center [12, 53] width 12 height 12
click at [13, 84] on div at bounding box center [12, 83] width 6 height 6
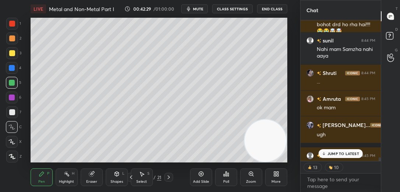
click at [327, 152] on div "JUMP TO LATEST" at bounding box center [341, 153] width 44 height 9
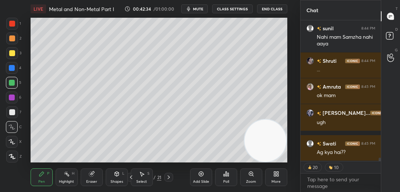
click at [13, 139] on icon at bounding box center [11, 141] width 7 height 5
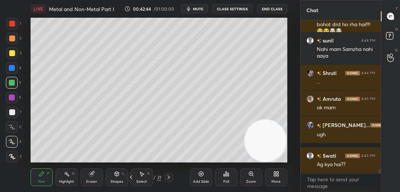
scroll to position [5790, 0]
click at [227, 175] on icon at bounding box center [225, 173] width 1 height 4
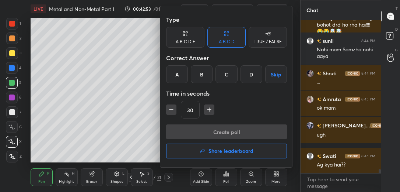
click at [208, 76] on div "B" at bounding box center [202, 74] width 22 height 18
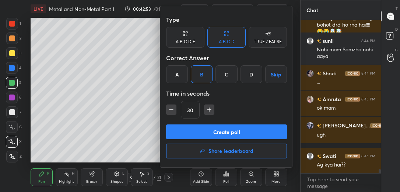
click at [227, 132] on button "Create poll" at bounding box center [226, 131] width 121 height 15
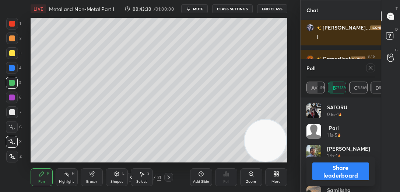
scroll to position [6021, 0]
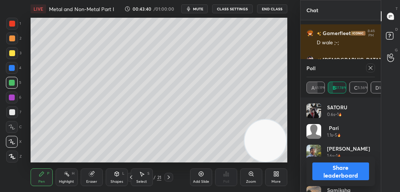
click at [370, 66] on icon at bounding box center [371, 68] width 4 height 4
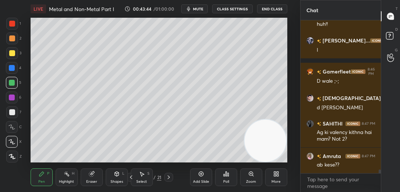
scroll to position [6009, 0]
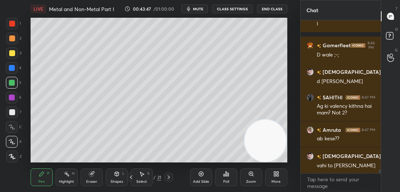
click at [11, 131] on div at bounding box center [12, 127] width 12 height 12
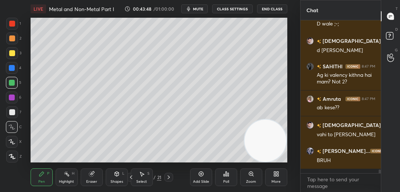
click at [10, 142] on icon at bounding box center [12, 141] width 6 height 4
click at [10, 111] on div at bounding box center [12, 112] width 6 height 6
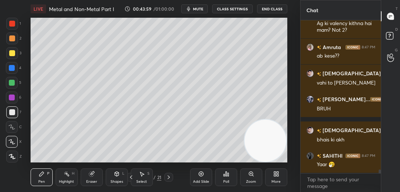
scroll to position [6123, 0]
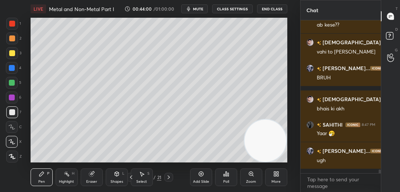
click at [199, 175] on icon at bounding box center [201, 174] width 6 height 6
click at [13, 69] on div at bounding box center [12, 68] width 6 height 6
click at [14, 53] on div at bounding box center [12, 53] width 6 height 6
click at [97, 176] on div "Eraser" at bounding box center [92, 177] width 22 height 18
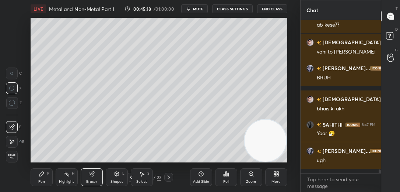
click at [12, 158] on span "Erase all" at bounding box center [11, 156] width 11 height 5
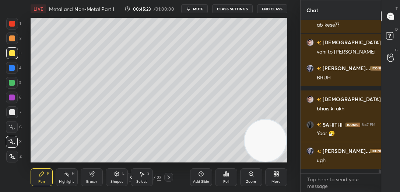
click at [10, 68] on div at bounding box center [12, 68] width 6 height 6
click at [13, 55] on div at bounding box center [12, 53] width 6 height 6
click at [13, 106] on div at bounding box center [12, 112] width 12 height 12
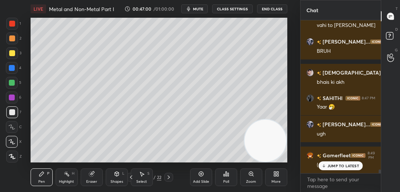
scroll to position [6175, 0]
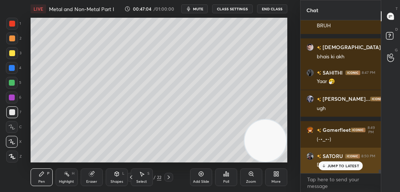
click at [329, 167] on p "JUMP TO LATEST" at bounding box center [344, 165] width 32 height 4
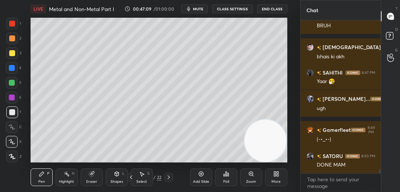
click at [197, 7] on span "mute" at bounding box center [198, 8] width 10 height 5
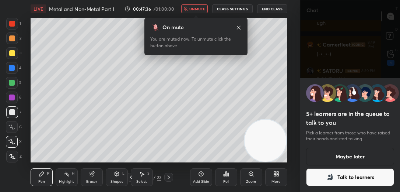
scroll to position [6267, 0]
click at [344, 157] on button "Maybe later" at bounding box center [350, 156] width 88 height 18
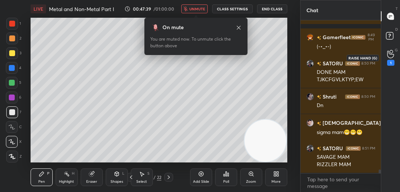
click at [389, 54] on icon at bounding box center [390, 54] width 7 height 8
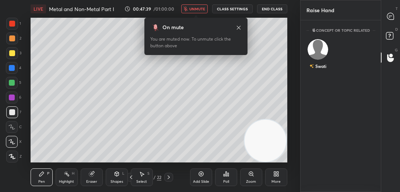
scroll to position [2, 2]
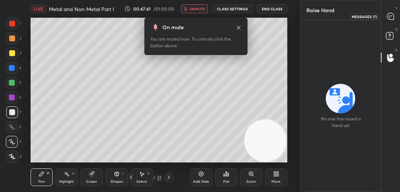
click at [393, 20] on icon at bounding box center [391, 17] width 8 height 8
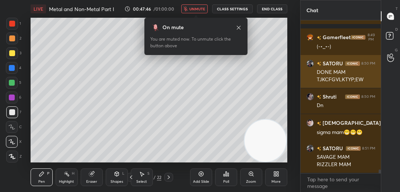
scroll to position [6492, 0]
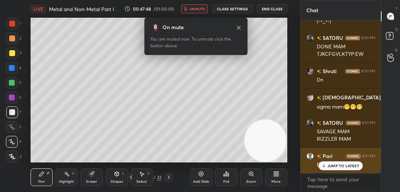
click at [335, 165] on p "JUMP TO LATEST" at bounding box center [344, 165] width 32 height 4
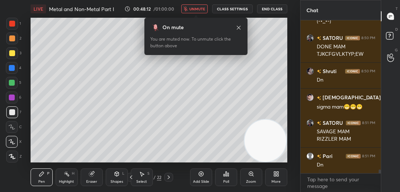
scroll to position [6518, 0]
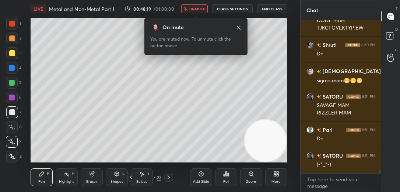
click at [273, 8] on button "End Class" at bounding box center [272, 8] width 30 height 9
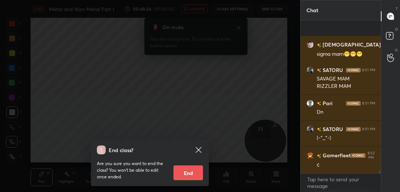
scroll to position [6596, 0]
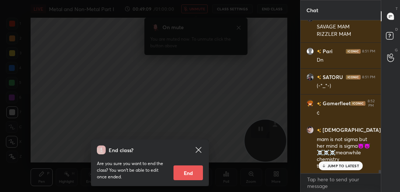
click at [199, 150] on icon at bounding box center [199, 150] width 6 height 6
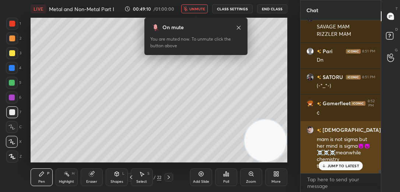
click at [343, 165] on p "JUMP TO LATEST" at bounding box center [344, 165] width 32 height 4
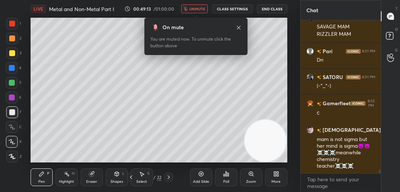
click at [202, 7] on span "unmute" at bounding box center [197, 8] width 16 height 5
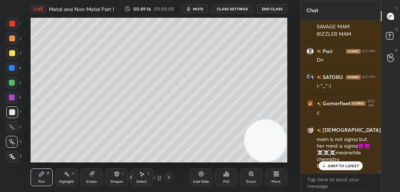
scroll to position [6623, 0]
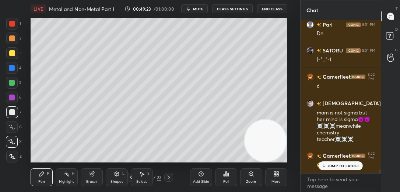
click at [332, 165] on p "JUMP TO LATEST" at bounding box center [344, 165] width 32 height 4
click at [204, 175] on div "Add Slide" at bounding box center [201, 177] width 22 height 18
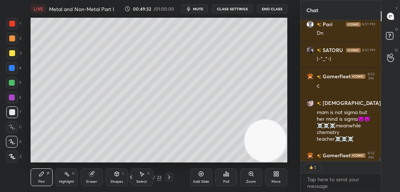
scroll to position [2, 2]
click at [331, 153] on p "JUMP TO LATEST" at bounding box center [344, 153] width 32 height 4
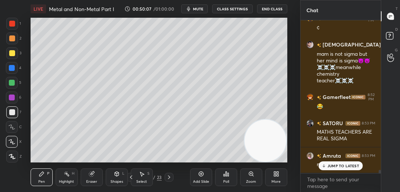
scroll to position [6707, 0]
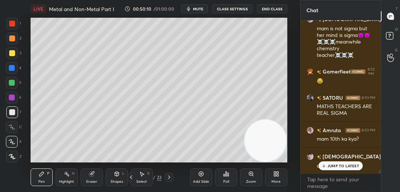
click at [347, 164] on p "JUMP TO LATEST" at bounding box center [344, 165] width 32 height 4
click at [15, 112] on div at bounding box center [12, 112] width 12 height 12
click at [12, 125] on icon at bounding box center [11, 126] width 7 height 5
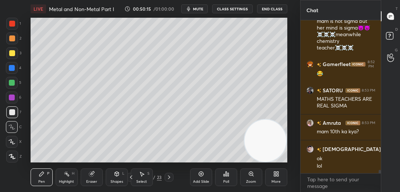
click at [13, 139] on div at bounding box center [12, 142] width 12 height 12
click at [10, 86] on div at bounding box center [12, 83] width 12 height 12
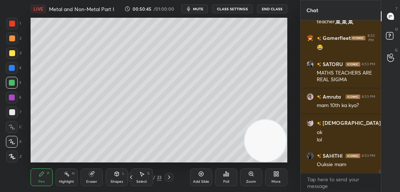
scroll to position [6766, 0]
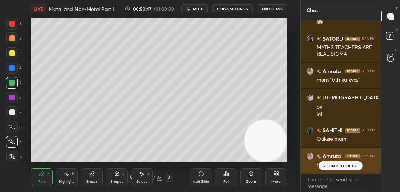
click at [330, 167] on p "JUMP TO LATEST" at bounding box center [344, 165] width 32 height 4
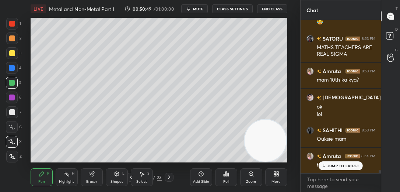
scroll to position [6825, 0]
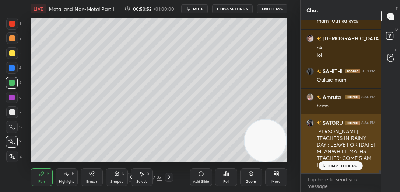
click at [340, 166] on p "JUMP TO LATEST" at bounding box center [344, 165] width 32 height 4
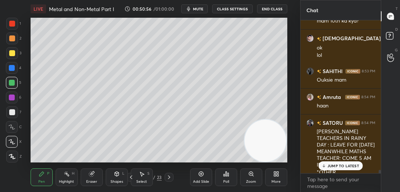
scroll to position [6832, 0]
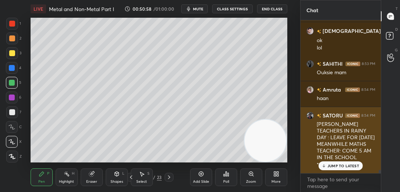
click at [327, 165] on div "JUMP TO LATEST" at bounding box center [341, 165] width 44 height 9
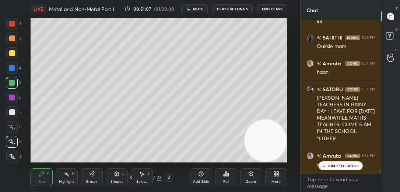
scroll to position [6883, 0]
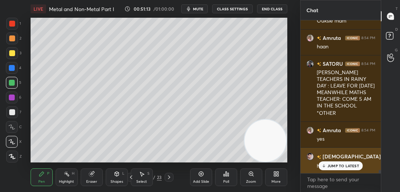
click at [341, 167] on p "JUMP TO LATEST" at bounding box center [344, 165] width 32 height 4
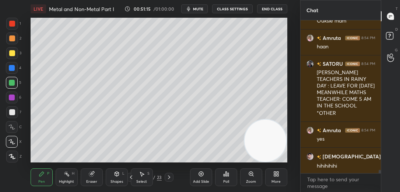
click at [198, 176] on icon at bounding box center [201, 174] width 6 height 6
click at [205, 11] on button "mute" at bounding box center [194, 8] width 27 height 9
click at [191, 12] on button "unmute" at bounding box center [194, 8] width 27 height 9
click at [13, 53] on div at bounding box center [12, 53] width 6 height 6
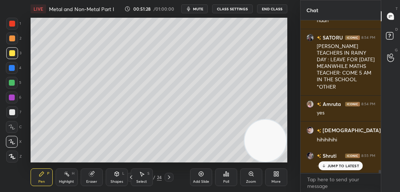
scroll to position [6935, 0]
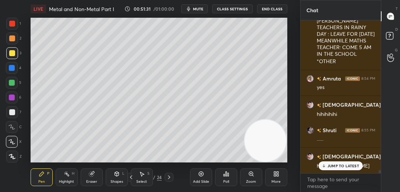
click at [339, 165] on p "JUMP TO LATEST" at bounding box center [344, 165] width 32 height 4
click at [14, 127] on icon at bounding box center [11, 126] width 7 height 5
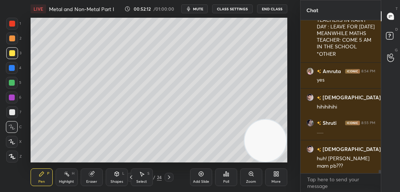
scroll to position [6975, 0]
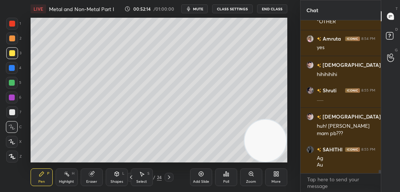
click at [12, 141] on icon at bounding box center [12, 141] width 6 height 4
click at [14, 83] on div at bounding box center [12, 83] width 6 height 6
click at [15, 112] on div at bounding box center [12, 112] width 12 height 12
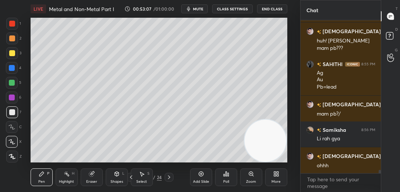
scroll to position [7086, 0]
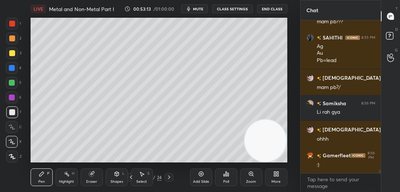
click at [14, 57] on div at bounding box center [12, 53] width 12 height 12
click at [15, 115] on div at bounding box center [12, 112] width 12 height 12
click at [18, 125] on div "C" at bounding box center [14, 127] width 16 height 12
click at [11, 96] on div at bounding box center [12, 97] width 6 height 6
click at [10, 85] on div at bounding box center [12, 83] width 6 height 6
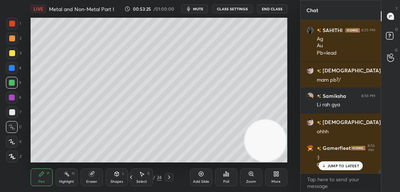
scroll to position [7119, 0]
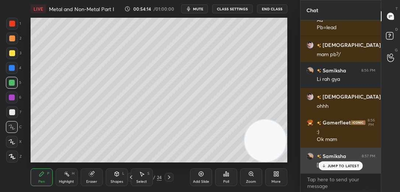
click at [325, 167] on icon at bounding box center [324, 165] width 5 height 4
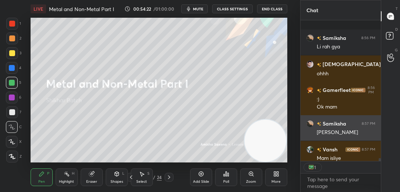
scroll to position [7190, 0]
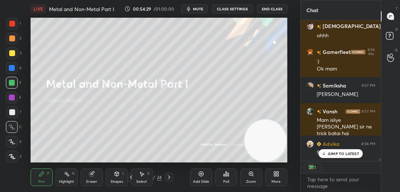
click at [12, 141] on icon at bounding box center [11, 141] width 7 height 5
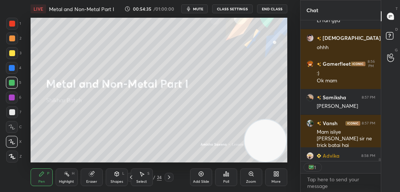
scroll to position [2, 2]
click at [277, 9] on button "End Class" at bounding box center [272, 8] width 30 height 9
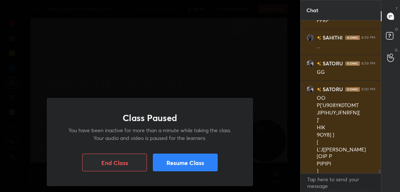
scroll to position [5917, 0]
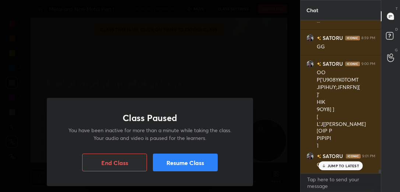
click at [135, 157] on button "End Class" at bounding box center [114, 162] width 65 height 18
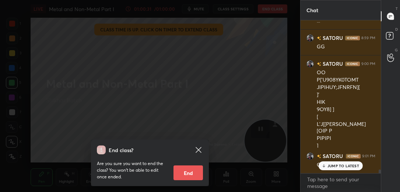
click at [181, 169] on button "End" at bounding box center [188, 172] width 29 height 15
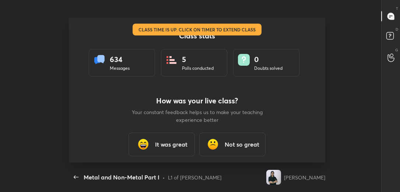
scroll to position [0, 0]
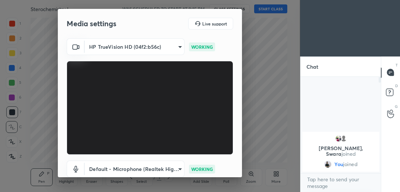
scroll to position [113, 78]
click at [239, 163] on div "HP TrueVision HD (04f2:b56c) feacf44b8995d66629f949e542a8ca85cb3a62bbab7293e7f3…" at bounding box center [150, 120] width 184 height 165
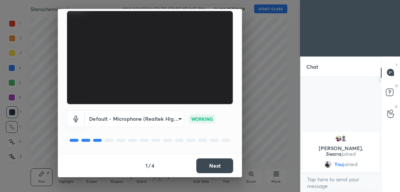
click at [225, 162] on button "Next" at bounding box center [214, 165] width 37 height 15
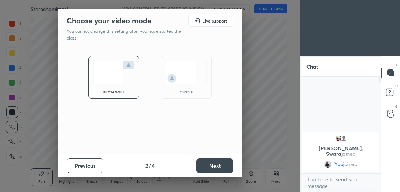
scroll to position [0, 0]
click at [214, 81] on div "rectangle circle" at bounding box center [150, 77] width 158 height 60
click at [192, 83] on img at bounding box center [186, 72] width 41 height 23
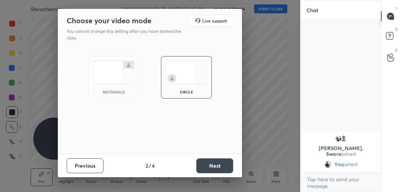
scroll to position [169, 78]
click at [221, 165] on button "Next" at bounding box center [214, 165] width 37 height 15
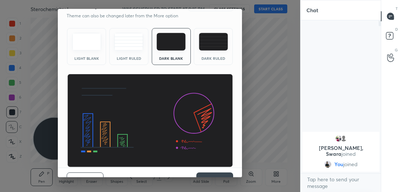
scroll to position [29, 0]
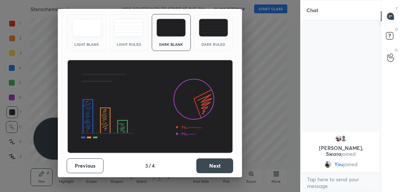
click at [216, 164] on button "Next" at bounding box center [214, 165] width 37 height 15
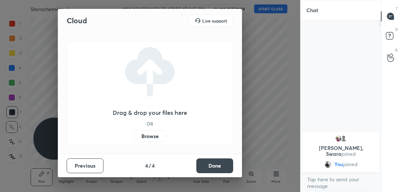
scroll to position [0, 0]
click at [216, 164] on button "Done" at bounding box center [214, 165] width 37 height 15
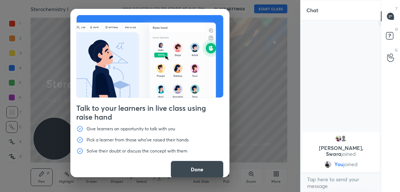
click at [212, 167] on button "Done" at bounding box center [197, 169] width 53 height 18
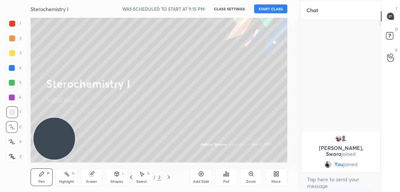
click at [274, 8] on button "START CLASS" at bounding box center [270, 8] width 33 height 9
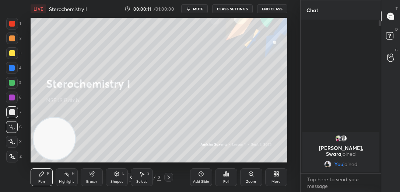
click at [274, 8] on button "End Class" at bounding box center [272, 8] width 30 height 9
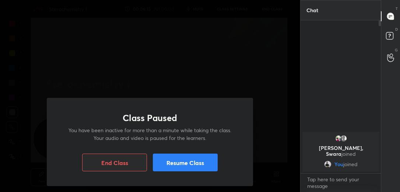
click at [213, 165] on button "Resume Class" at bounding box center [185, 162] width 65 height 18
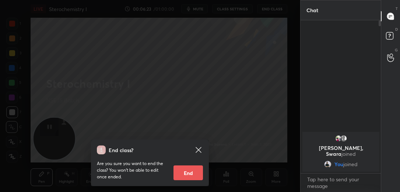
click at [197, 150] on icon at bounding box center [199, 150] width 6 height 6
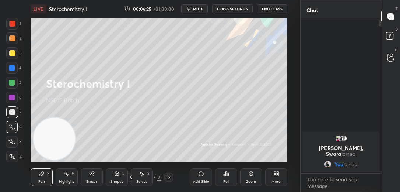
click at [201, 175] on icon at bounding box center [201, 174] width 6 height 6
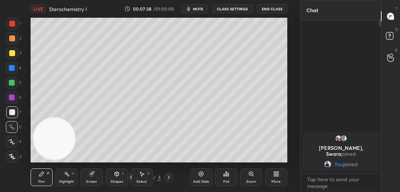
click at [267, 10] on button "End Class" at bounding box center [272, 8] width 30 height 9
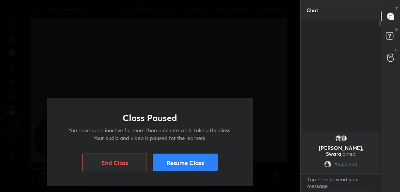
click at [189, 161] on button "Resume Class" at bounding box center [185, 162] width 65 height 18
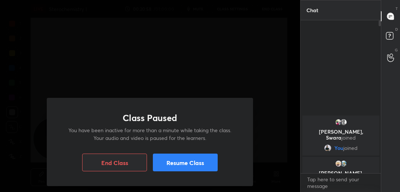
click at [176, 162] on button "Resume Class" at bounding box center [185, 162] width 65 height 18
click at [186, 164] on button "Resume Class" at bounding box center [185, 162] width 65 height 18
click at [193, 164] on button "Resume Class" at bounding box center [185, 162] width 65 height 18
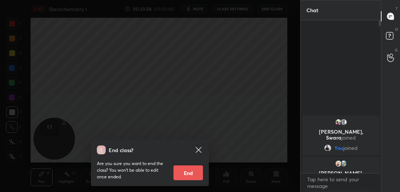
click at [198, 150] on icon at bounding box center [199, 150] width 6 height 6
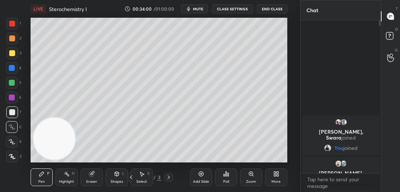
click at [276, 9] on button "End Class" at bounding box center [272, 8] width 30 height 9
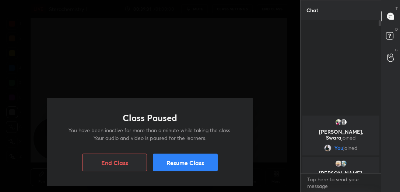
click at [199, 167] on button "Resume Class" at bounding box center [185, 162] width 65 height 18
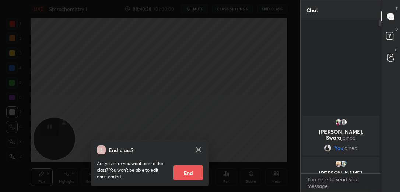
click at [197, 150] on icon at bounding box center [198, 149] width 9 height 9
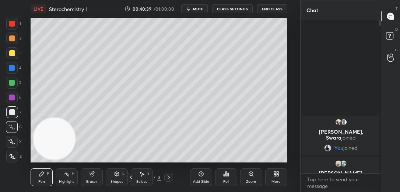
click at [202, 178] on div "Add Slide" at bounding box center [201, 177] width 22 height 18
click at [15, 55] on div at bounding box center [12, 53] width 12 height 12
click at [16, 143] on div at bounding box center [12, 142] width 12 height 12
click at [199, 8] on span "mute" at bounding box center [198, 8] width 10 height 5
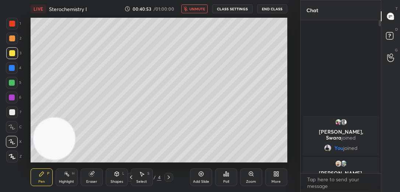
click at [270, 5] on button "End Class" at bounding box center [272, 8] width 30 height 9
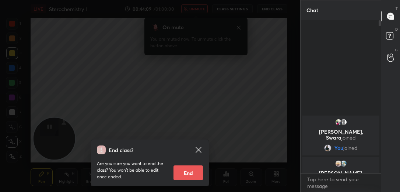
click at [197, 149] on icon at bounding box center [199, 150] width 6 height 6
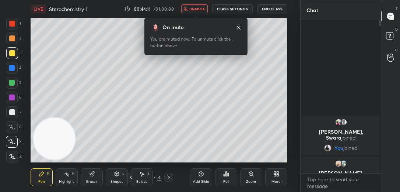
click at [268, 9] on button "End Class" at bounding box center [272, 8] width 30 height 9
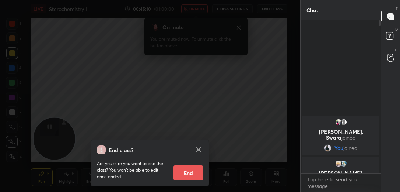
click at [199, 149] on icon at bounding box center [199, 150] width 6 height 6
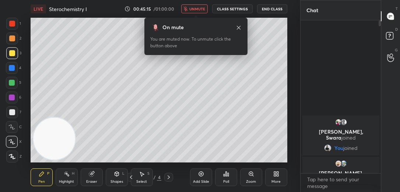
click at [239, 29] on icon at bounding box center [239, 28] width 6 height 6
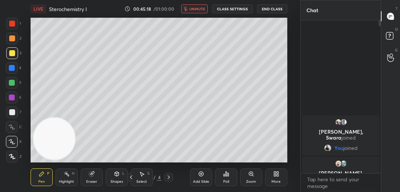
click at [190, 12] on button "unmute" at bounding box center [194, 8] width 27 height 9
click at [15, 111] on div at bounding box center [12, 112] width 12 height 12
click at [199, 9] on span "mute" at bounding box center [198, 8] width 10 height 5
click at [273, 7] on button "End Class" at bounding box center [272, 8] width 30 height 9
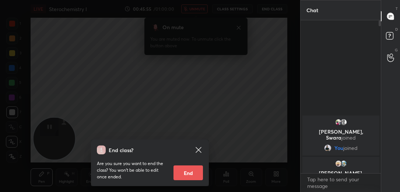
click at [198, 150] on icon at bounding box center [199, 150] width 6 height 6
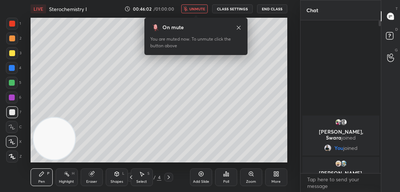
click at [277, 10] on button "End Class" at bounding box center [272, 8] width 30 height 9
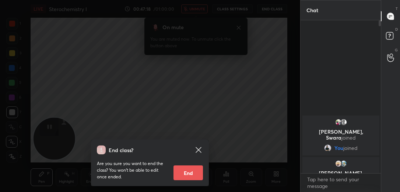
click at [198, 150] on icon at bounding box center [199, 150] width 6 height 6
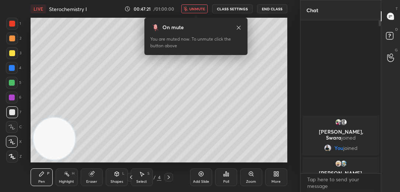
click at [10, 85] on div at bounding box center [12, 83] width 6 height 6
click at [207, 7] on button "unmute" at bounding box center [194, 8] width 27 height 9
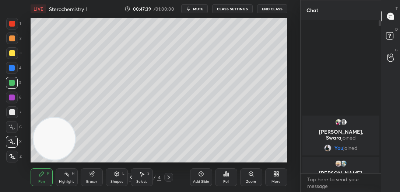
click at [16, 115] on div at bounding box center [12, 112] width 12 height 12
click at [200, 11] on span "mute" at bounding box center [198, 8] width 10 height 5
click at [272, 12] on button "End Class" at bounding box center [272, 8] width 30 height 9
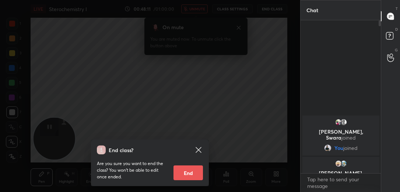
click at [197, 149] on icon at bounding box center [199, 150] width 6 height 6
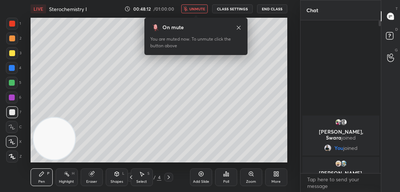
click at [192, 9] on span "unmute" at bounding box center [197, 8] width 16 height 5
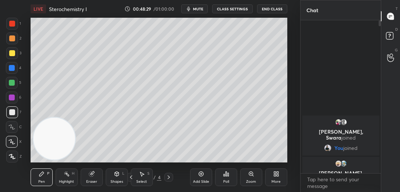
click at [206, 180] on div "Add Slide" at bounding box center [201, 181] width 16 height 4
click at [201, 8] on span "mute" at bounding box center [198, 8] width 10 height 5
click at [268, 6] on button "End Class" at bounding box center [272, 8] width 30 height 9
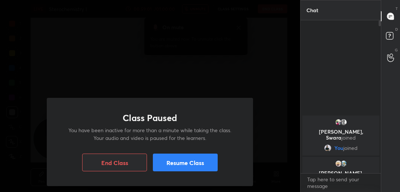
click at [185, 157] on button "Resume Class" at bounding box center [185, 162] width 65 height 18
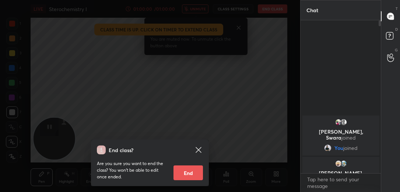
click at [185, 165] on button "End" at bounding box center [188, 172] width 29 height 15
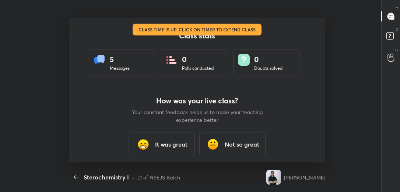
scroll to position [144, 394]
